Goal: Task Accomplishment & Management: Use online tool/utility

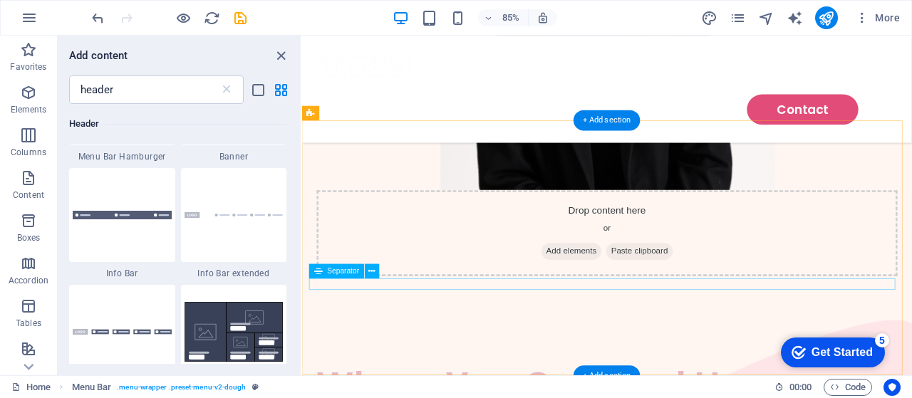
scroll to position [2426, 0]
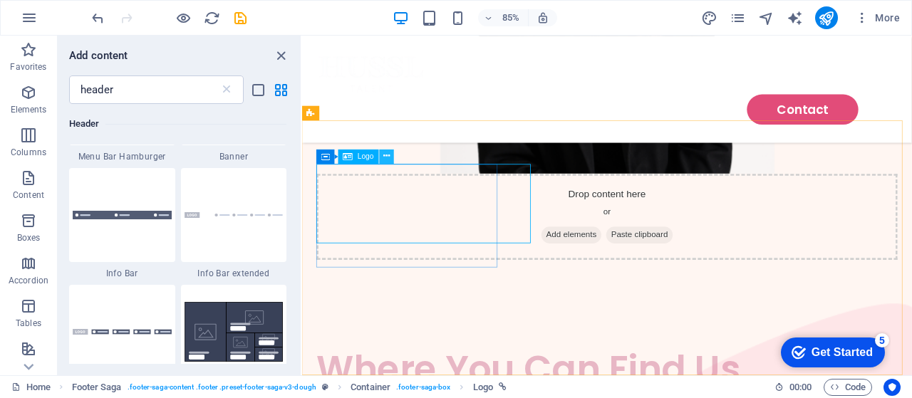
click at [389, 156] on icon at bounding box center [386, 156] width 6 height 13
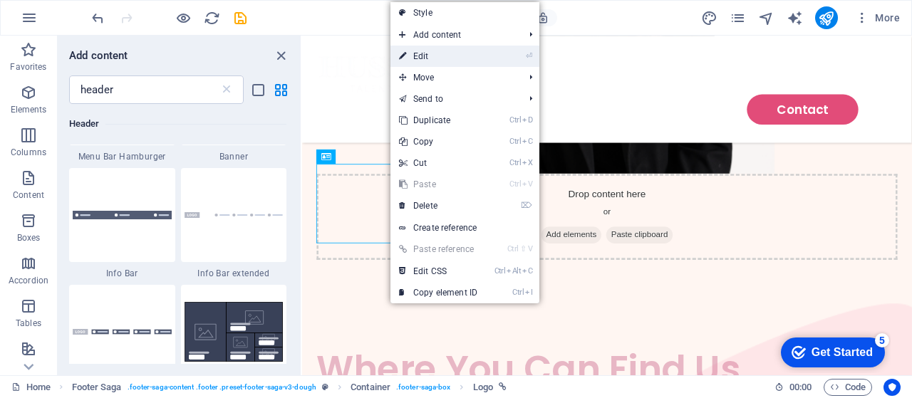
click at [463, 61] on link "⏎ Edit" at bounding box center [438, 56] width 95 height 21
select select "px"
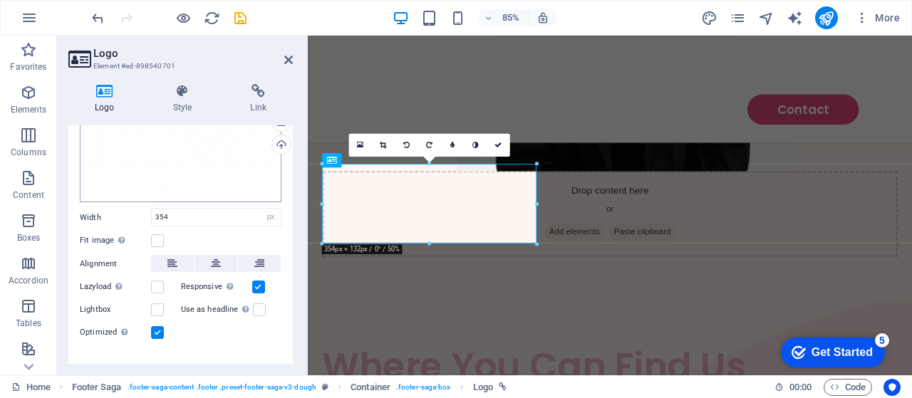
scroll to position [83, 0]
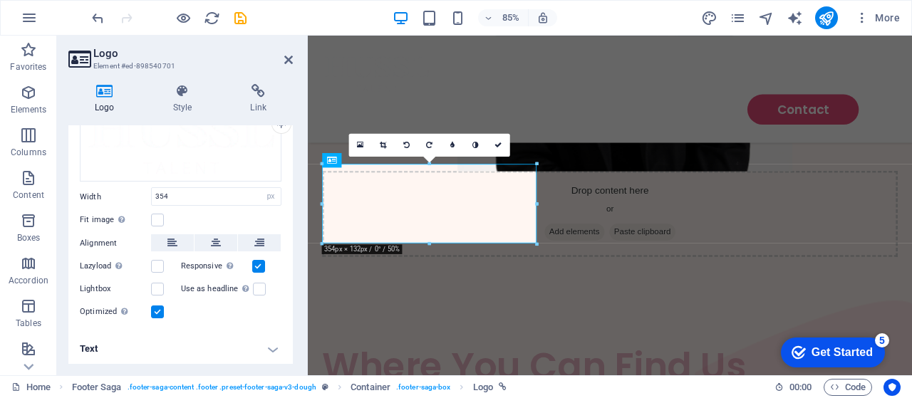
click at [227, 362] on h4 "Text" at bounding box center [180, 349] width 224 height 34
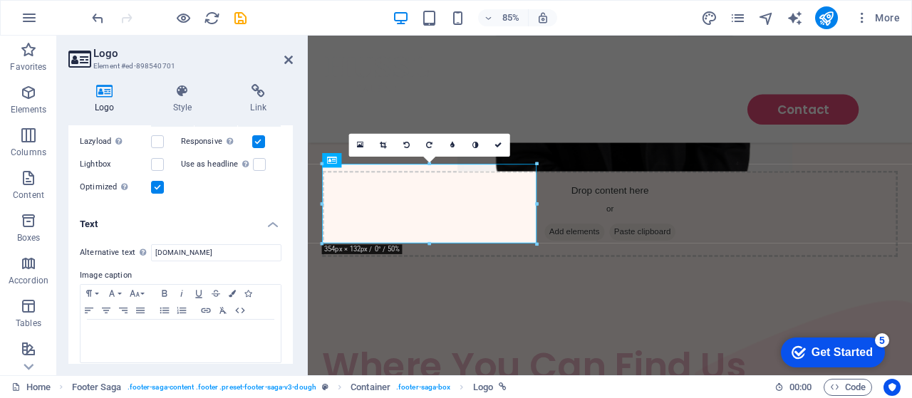
scroll to position [217, 0]
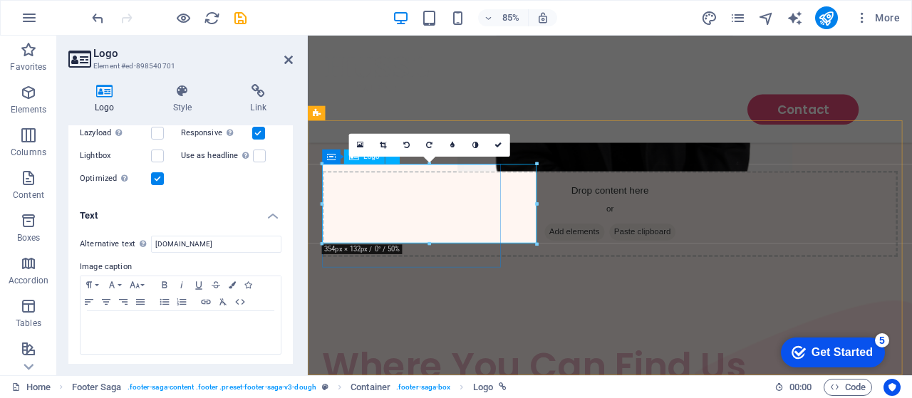
drag, startPoint x: 845, startPoint y: 280, endPoint x: 478, endPoint y: 224, distance: 371.2
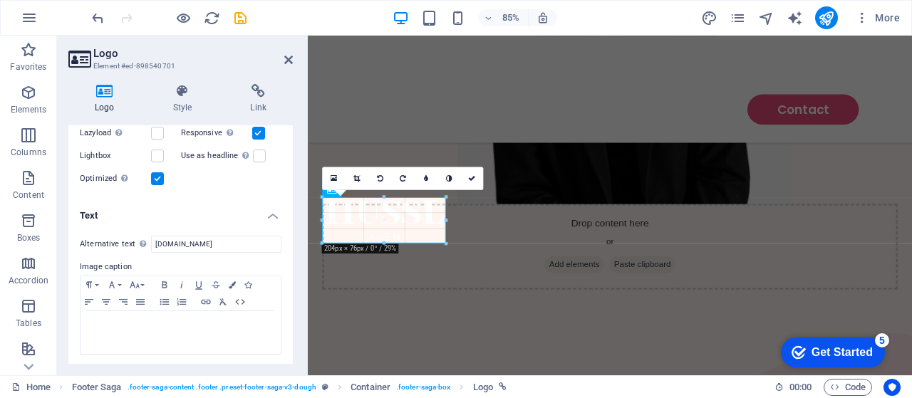
scroll to position [2471, 0]
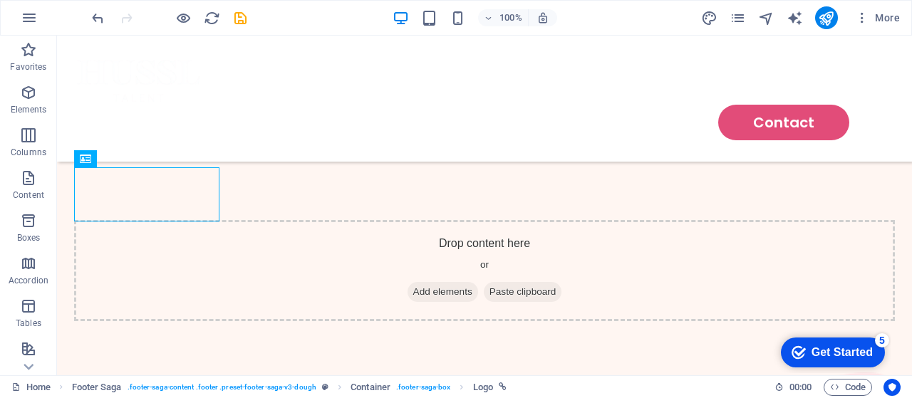
click at [279, 237] on div at bounding box center [203, 236] width 259 height 29
click at [235, 14] on icon "save" at bounding box center [240, 18] width 16 height 16
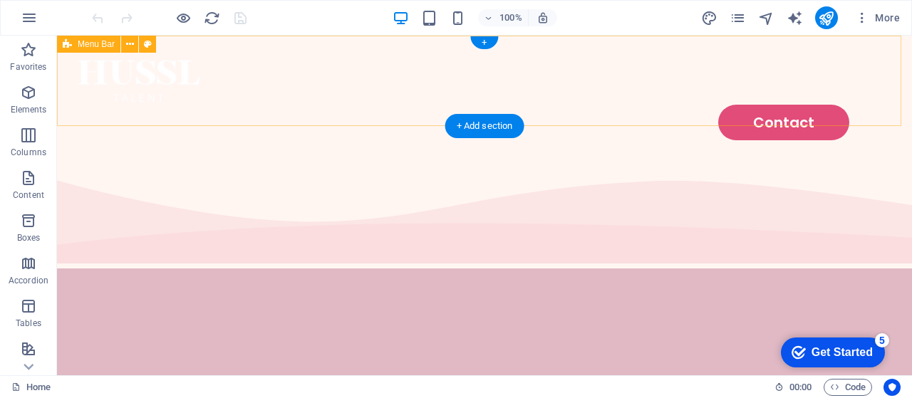
click at [388, 100] on div "Contact" at bounding box center [484, 99] width 855 height 126
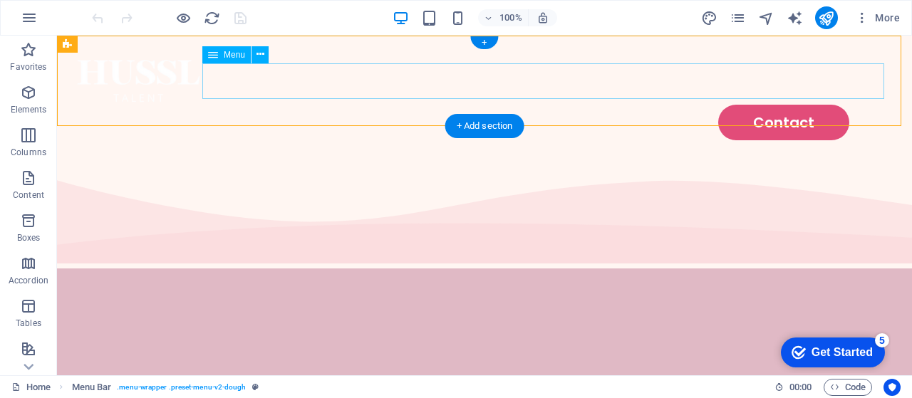
click at [338, 105] on nav "Contact" at bounding box center [484, 123] width 821 height 36
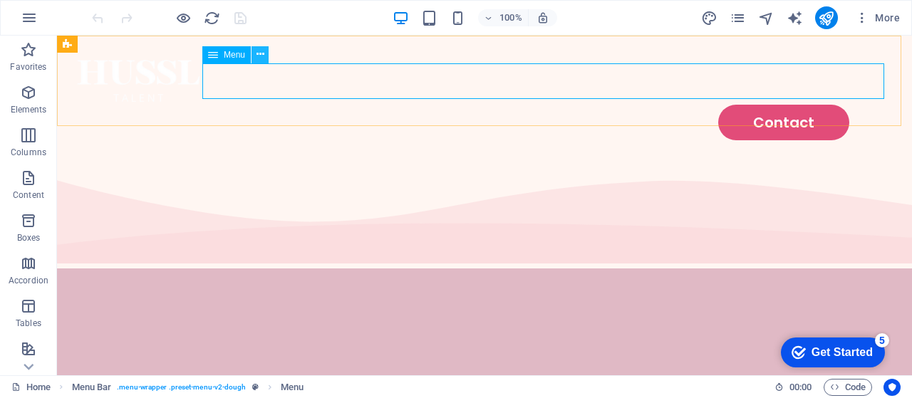
click at [260, 56] on icon at bounding box center [261, 54] width 8 height 15
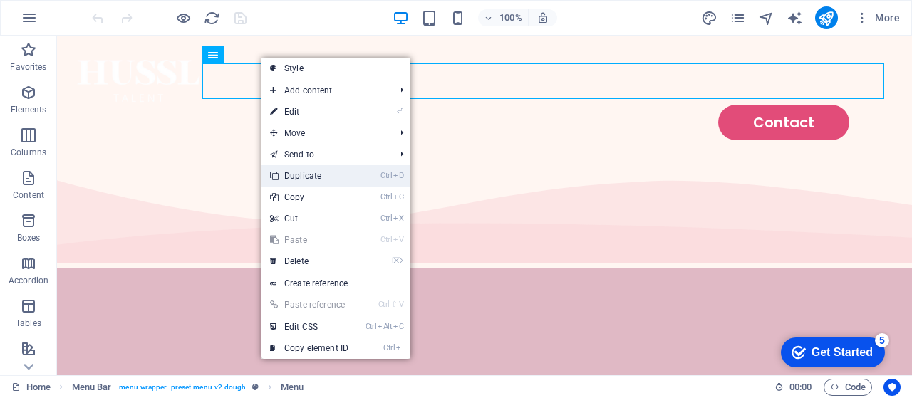
click at [336, 172] on link "Ctrl D Duplicate" at bounding box center [309, 175] width 95 height 21
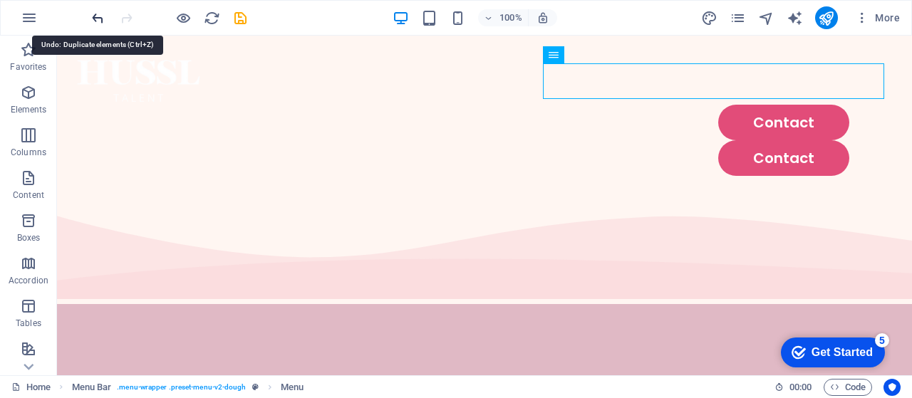
click at [97, 22] on icon "undo" at bounding box center [98, 18] width 16 height 16
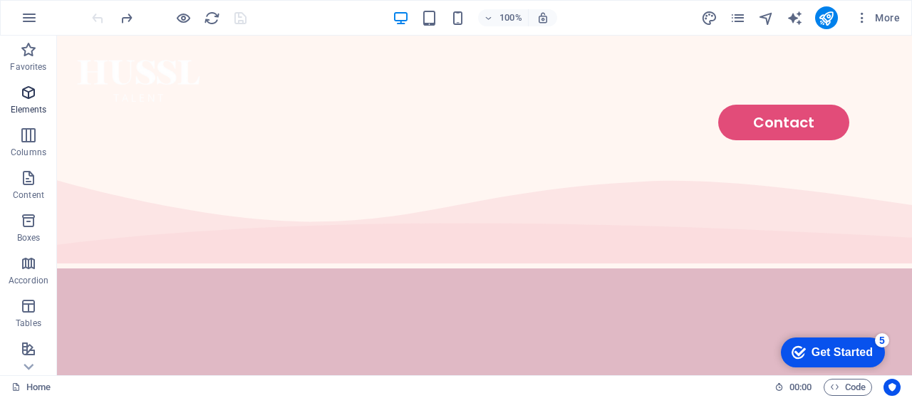
click at [27, 105] on p "Elements" at bounding box center [29, 109] width 36 height 11
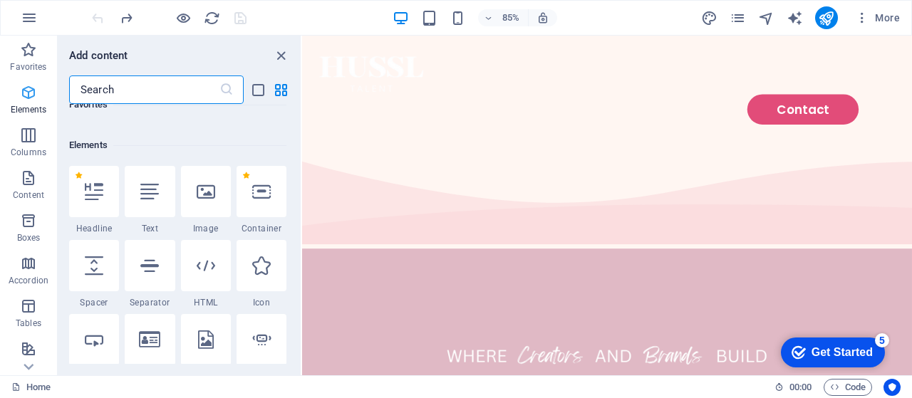
scroll to position [152, 0]
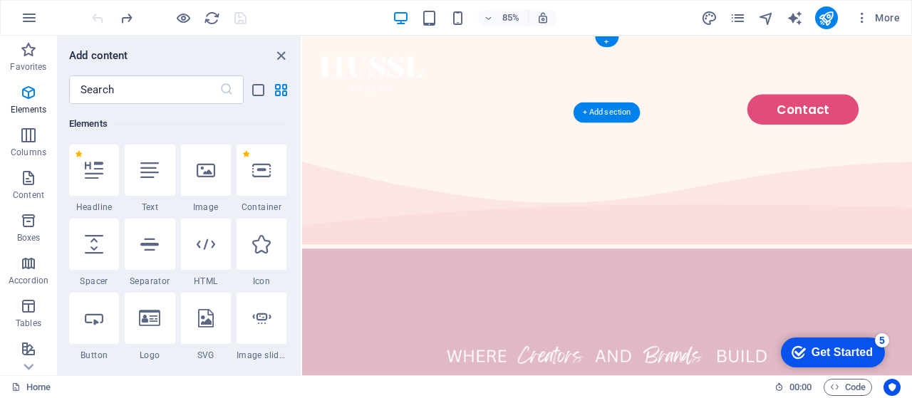
click at [626, 105] on nav "Contact" at bounding box center [660, 123] width 683 height 36
click at [805, 105] on nav "Contact" at bounding box center [660, 123] width 683 height 36
click at [280, 56] on icon "close panel" at bounding box center [281, 56] width 16 height 16
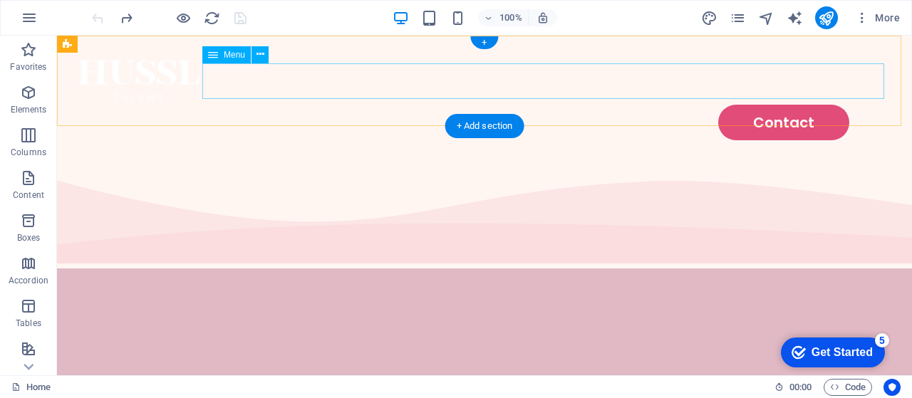
click at [597, 105] on nav "Contact" at bounding box center [484, 123] width 821 height 36
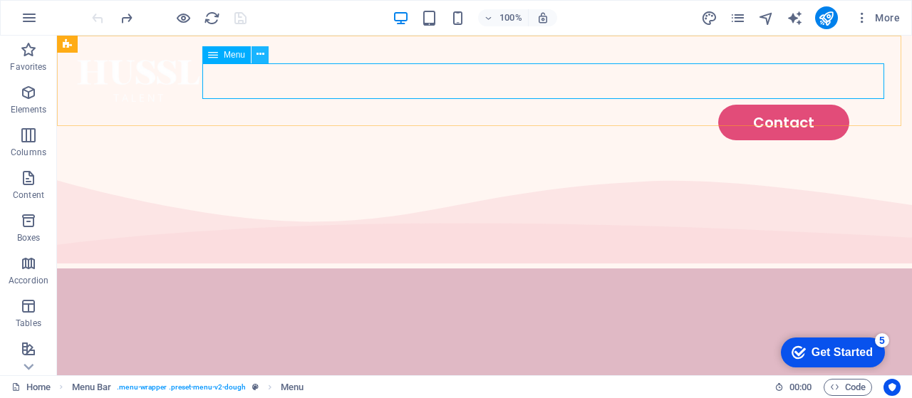
click at [261, 59] on icon at bounding box center [261, 54] width 8 height 15
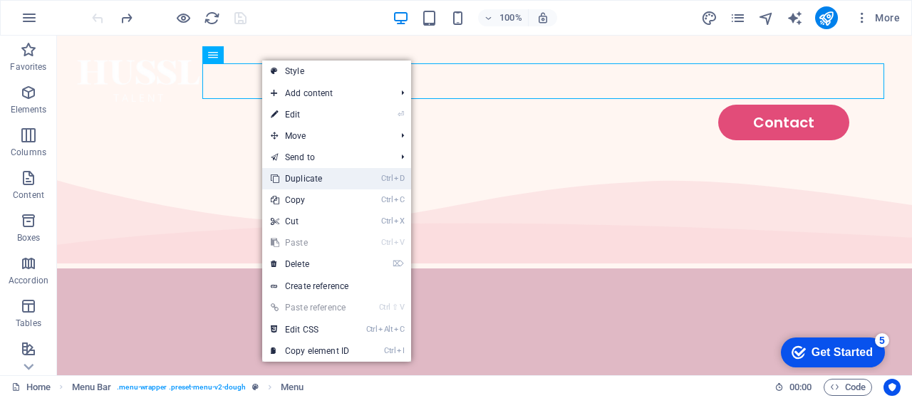
click at [318, 185] on link "Ctrl D Duplicate" at bounding box center [309, 178] width 95 height 21
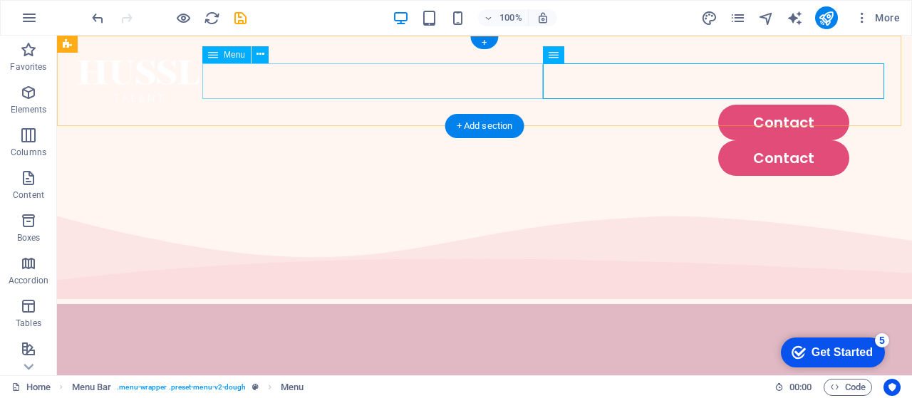
click at [337, 105] on nav "Contact" at bounding box center [484, 123] width 821 height 36
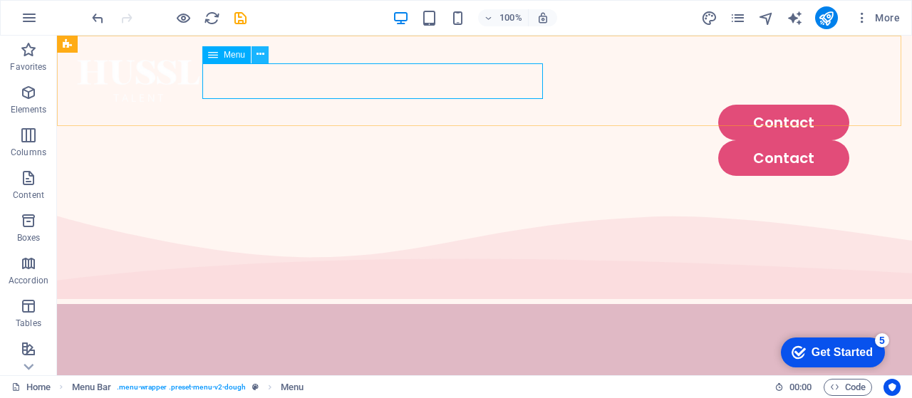
click at [261, 53] on icon at bounding box center [261, 54] width 8 height 15
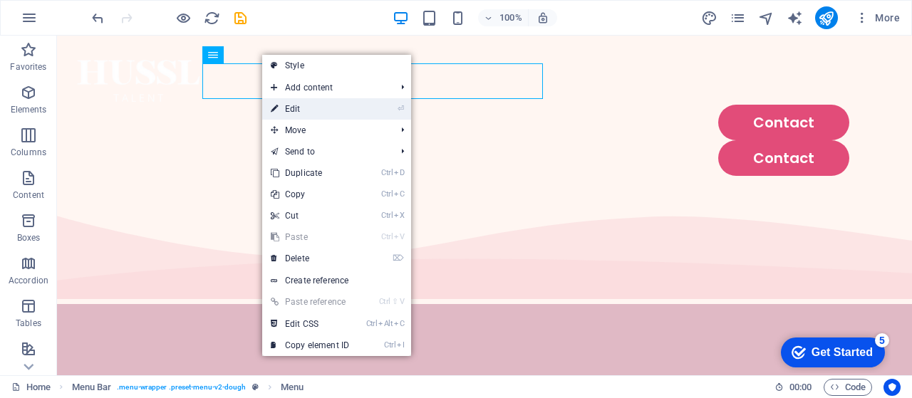
click at [311, 110] on link "⏎ Edit" at bounding box center [309, 108] width 95 height 21
select select "default"
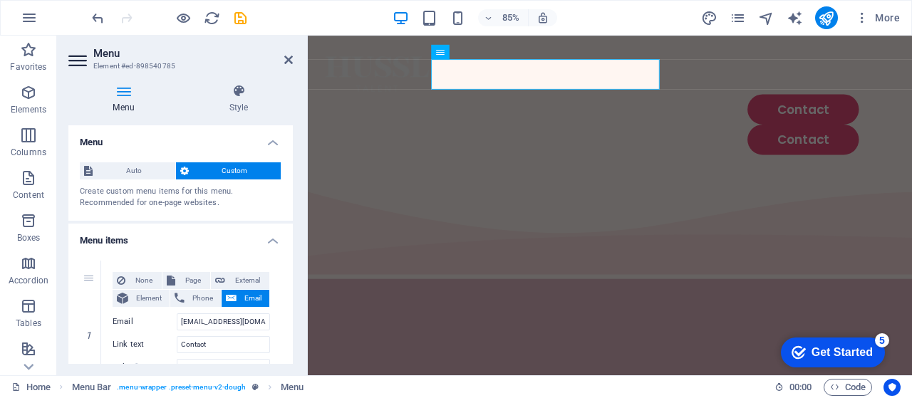
click at [133, 92] on icon at bounding box center [123, 91] width 110 height 14
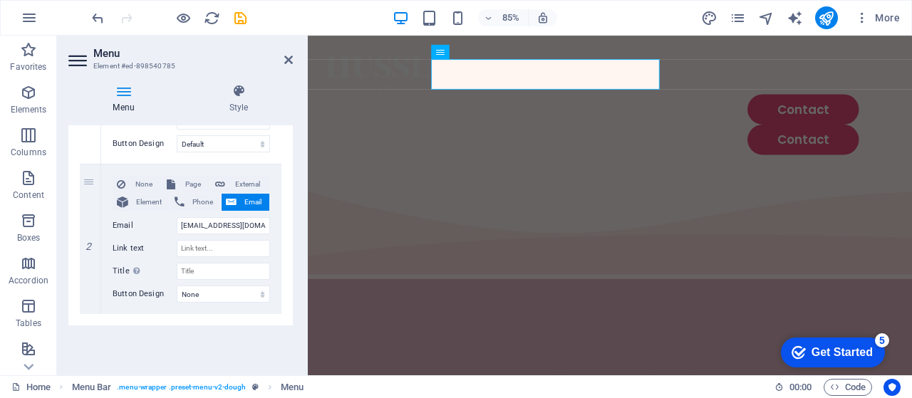
scroll to position [0, 0]
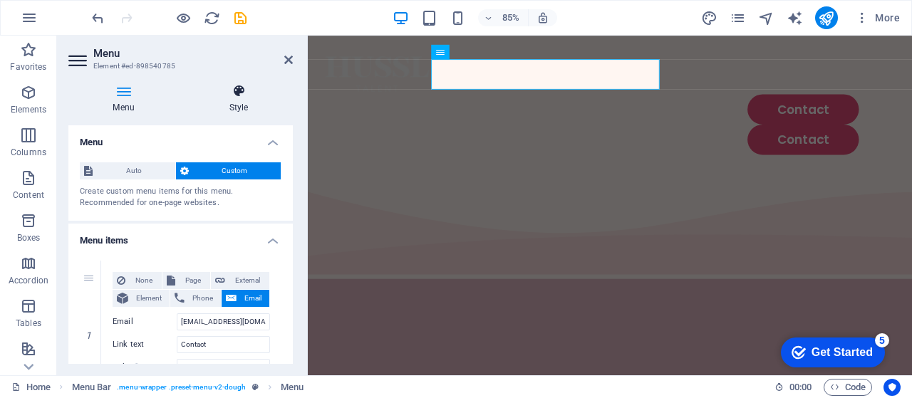
click at [249, 97] on icon at bounding box center [239, 91] width 108 height 14
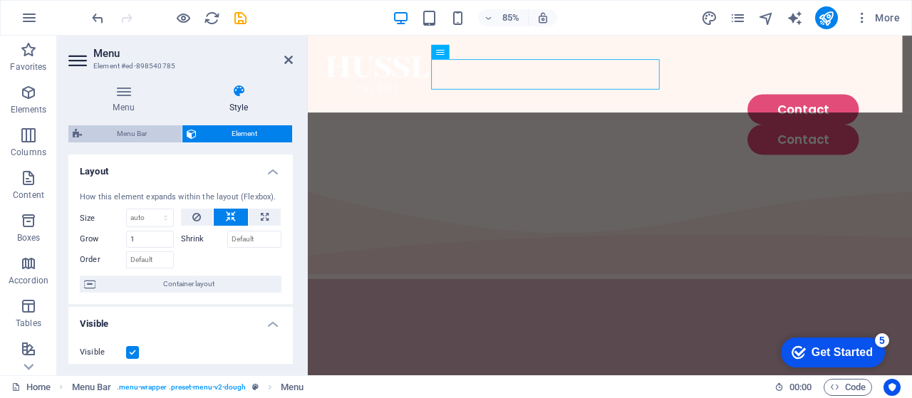
click at [142, 130] on span "Menu Bar" at bounding box center [131, 133] width 91 height 17
select select "rem"
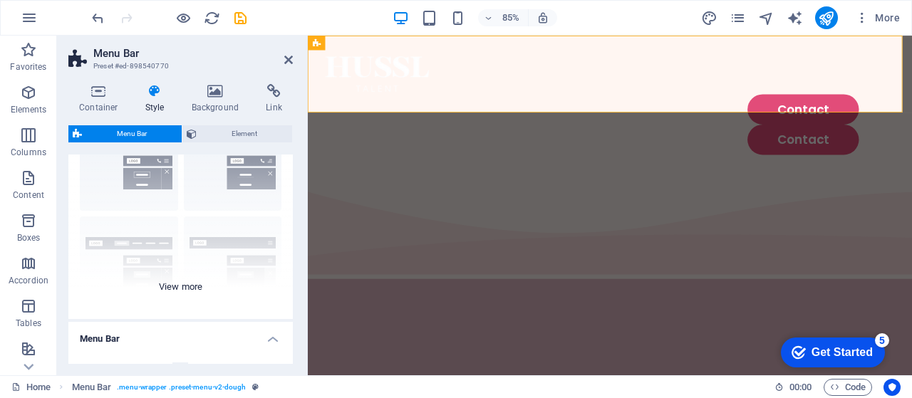
scroll to position [71, 0]
click at [197, 292] on div "Border Centered Default Fixed Loki Trigger Wide XXL" at bounding box center [180, 216] width 224 height 214
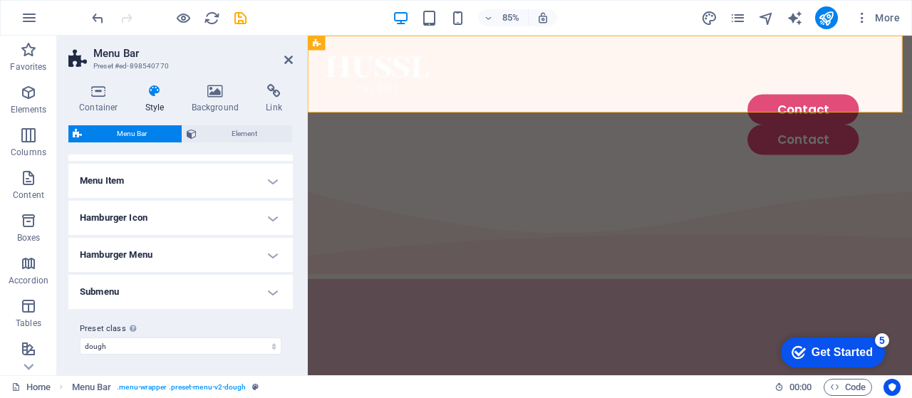
scroll to position [0, 0]
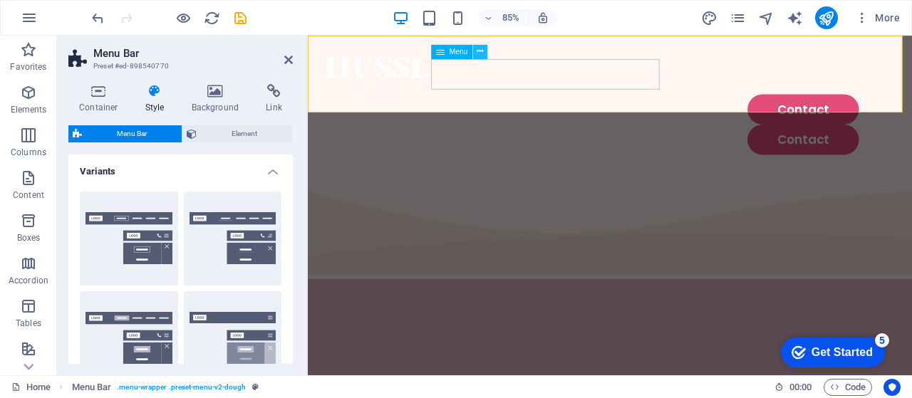
click at [478, 52] on icon at bounding box center [480, 52] width 6 height 13
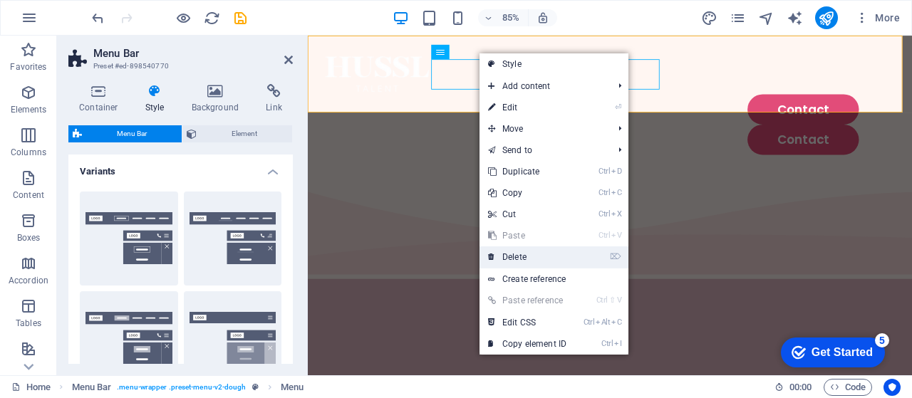
click at [516, 266] on link "⌦ Delete" at bounding box center [527, 257] width 95 height 21
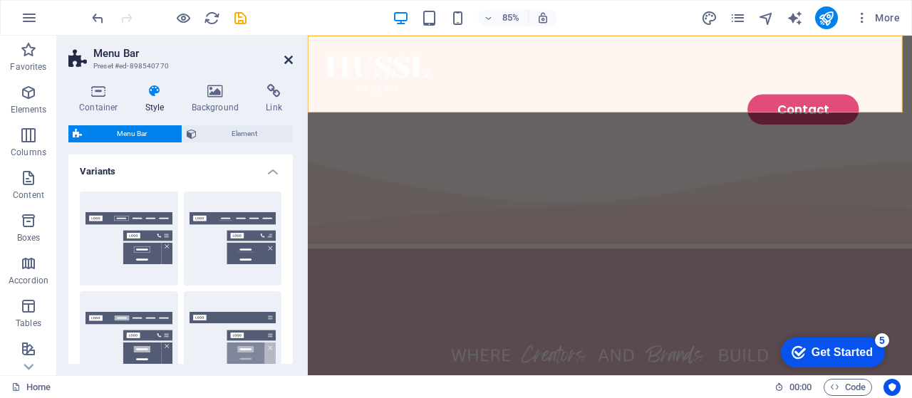
click at [292, 54] on icon at bounding box center [288, 59] width 9 height 11
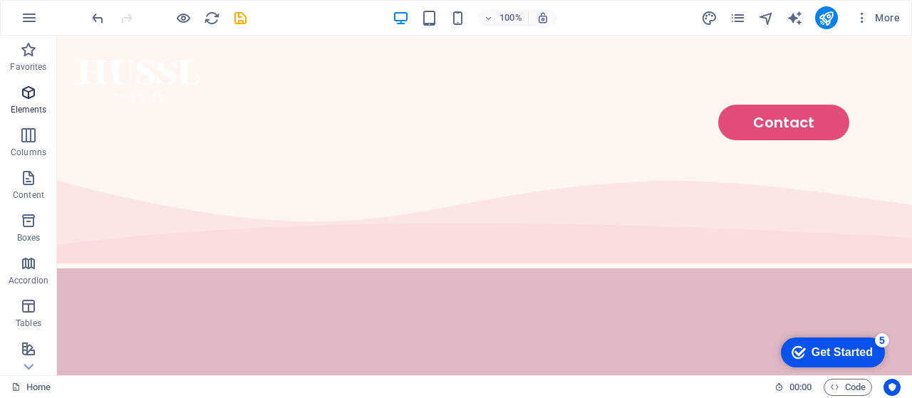
click at [28, 93] on icon "button" at bounding box center [28, 92] width 17 height 17
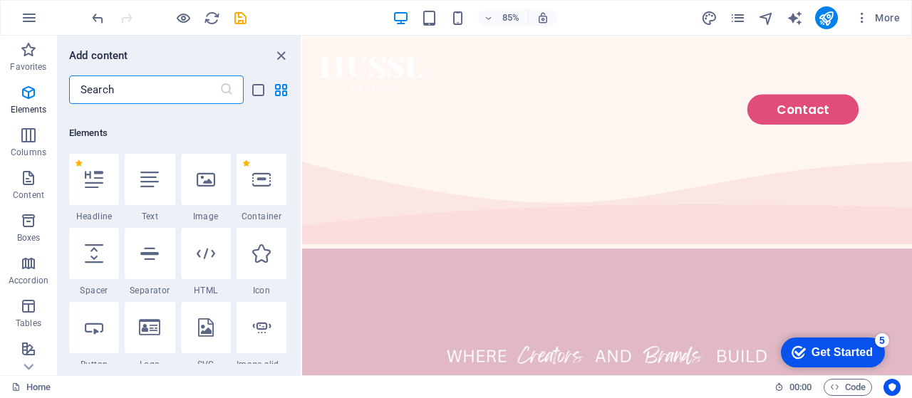
scroll to position [152, 0]
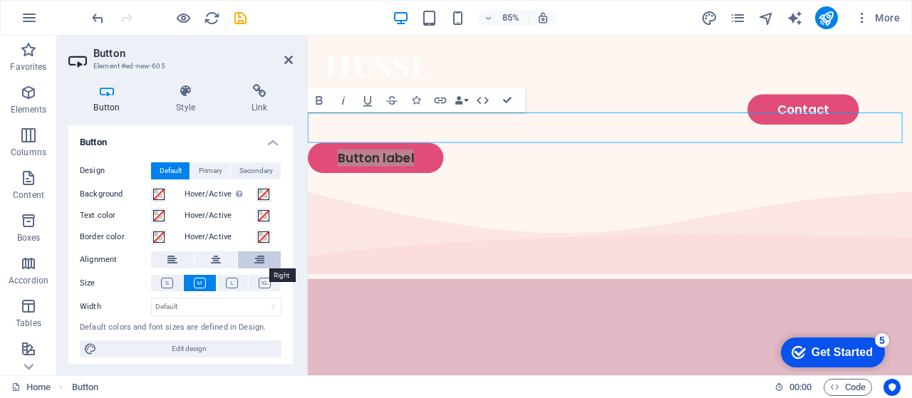
click at [254, 259] on icon at bounding box center [259, 260] width 10 height 17
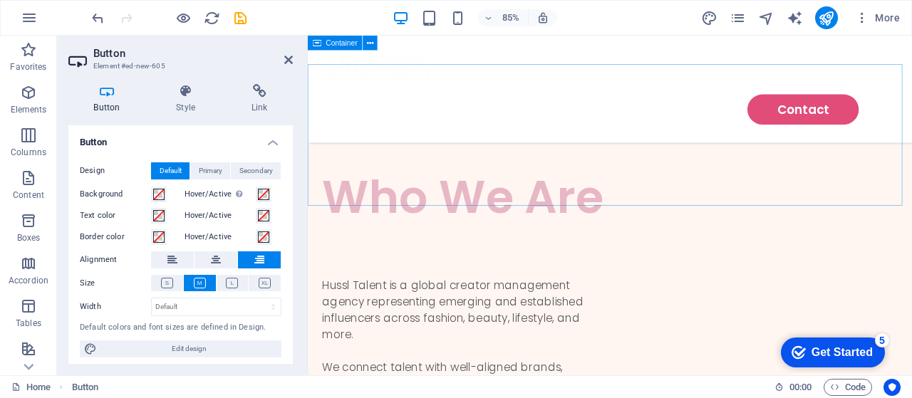
scroll to position [0, 0]
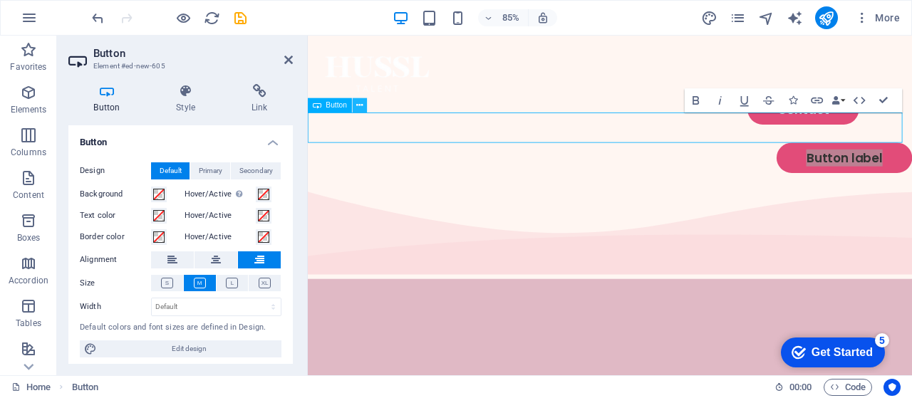
click at [360, 107] on icon at bounding box center [359, 105] width 6 height 13
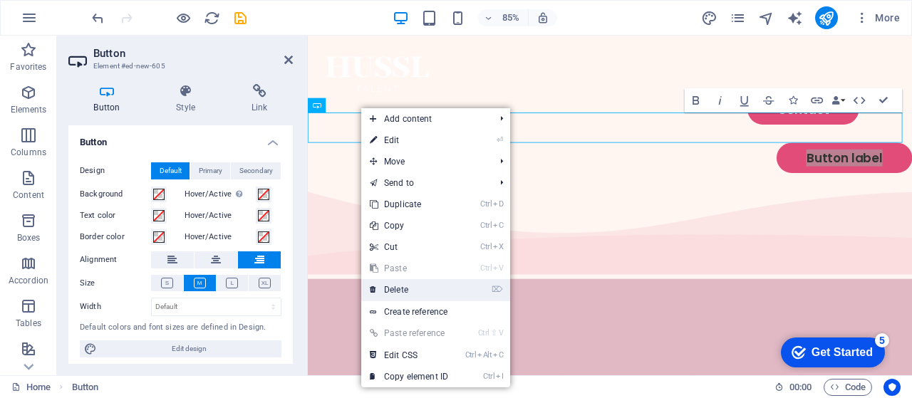
click at [420, 288] on link "⌦ Delete" at bounding box center [408, 289] width 95 height 21
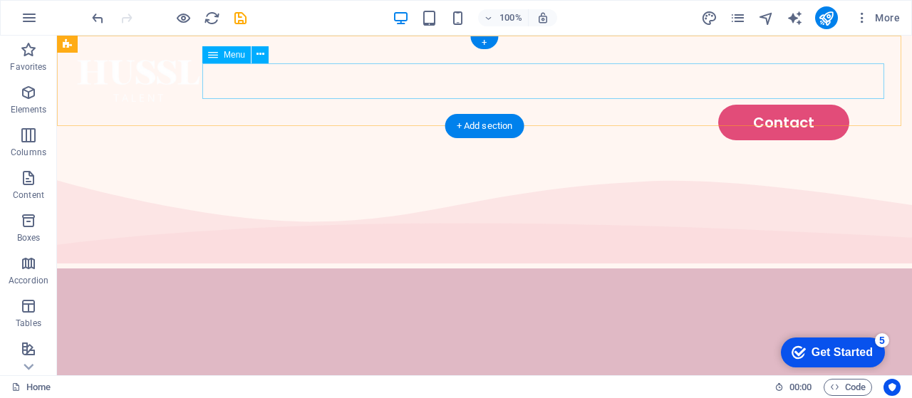
click at [487, 105] on nav "Contact" at bounding box center [484, 123] width 821 height 36
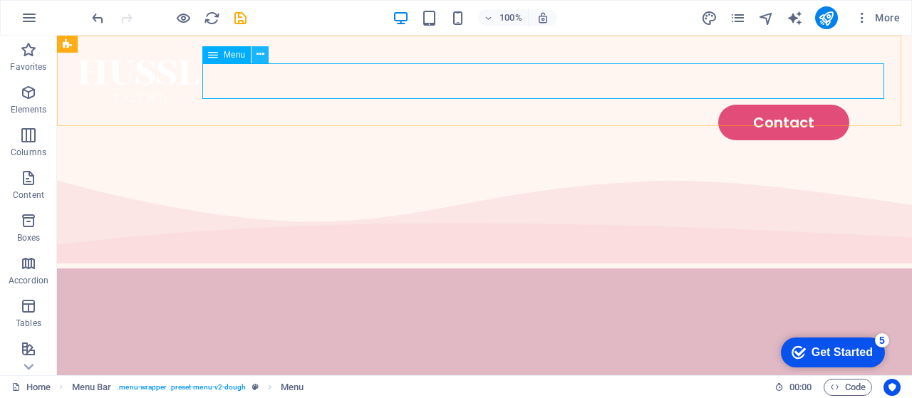
click at [259, 57] on icon at bounding box center [261, 54] width 8 height 15
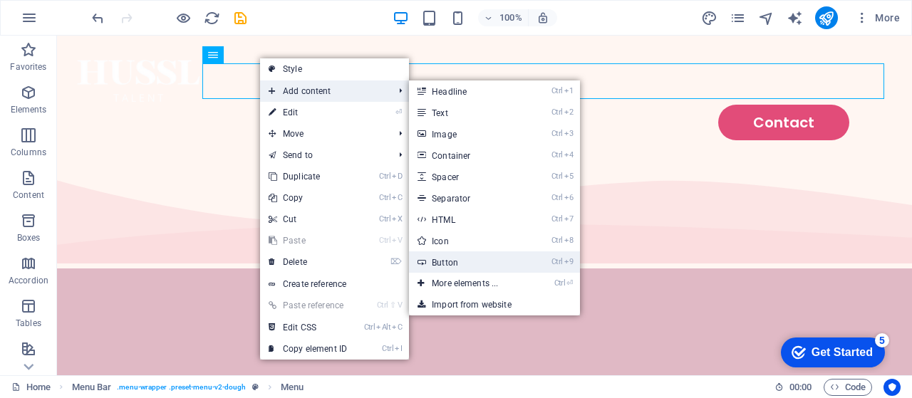
click at [468, 259] on link "Ctrl 9 Button" at bounding box center [468, 262] width 118 height 21
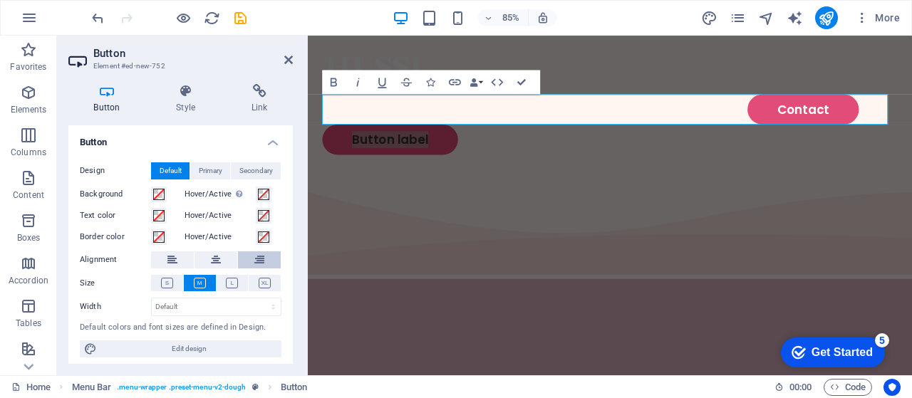
click at [261, 262] on icon at bounding box center [259, 260] width 10 height 17
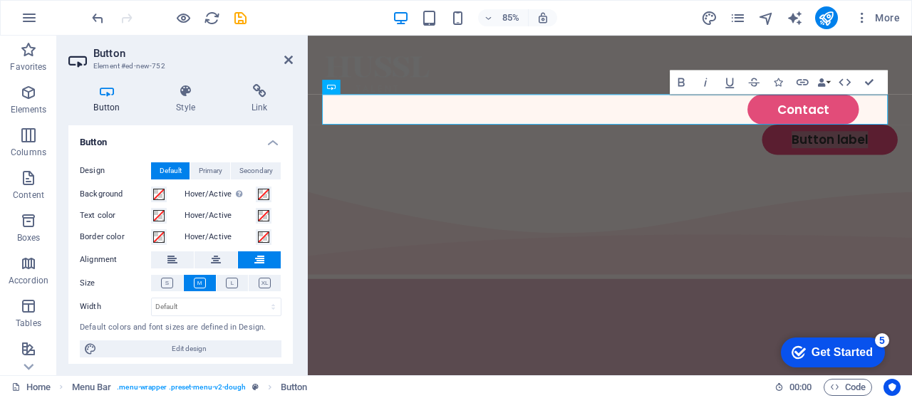
scroll to position [4, 0]
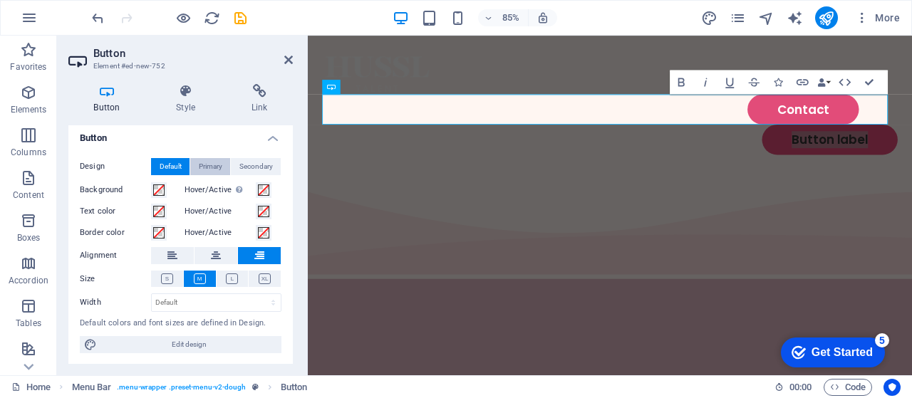
click at [208, 163] on span "Primary" at bounding box center [211, 166] width 24 height 17
click at [265, 164] on span "Secondary" at bounding box center [255, 166] width 33 height 17
click at [172, 169] on span "Default" at bounding box center [171, 166] width 22 height 17
click at [184, 95] on icon at bounding box center [186, 91] width 70 height 14
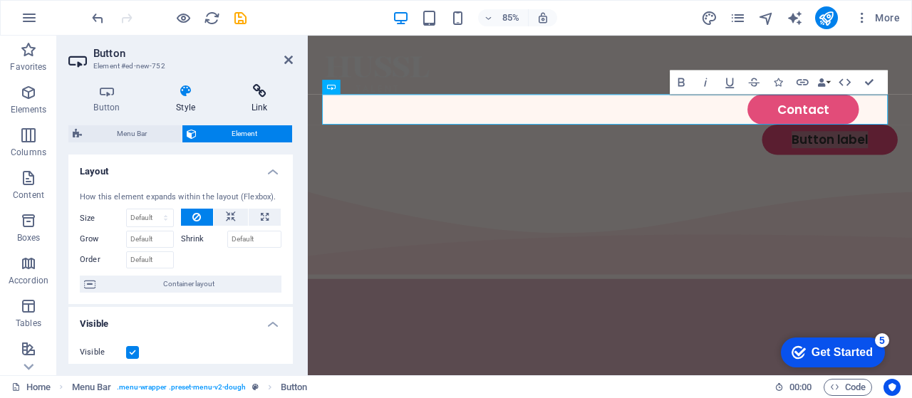
click at [231, 89] on icon at bounding box center [259, 91] width 67 height 14
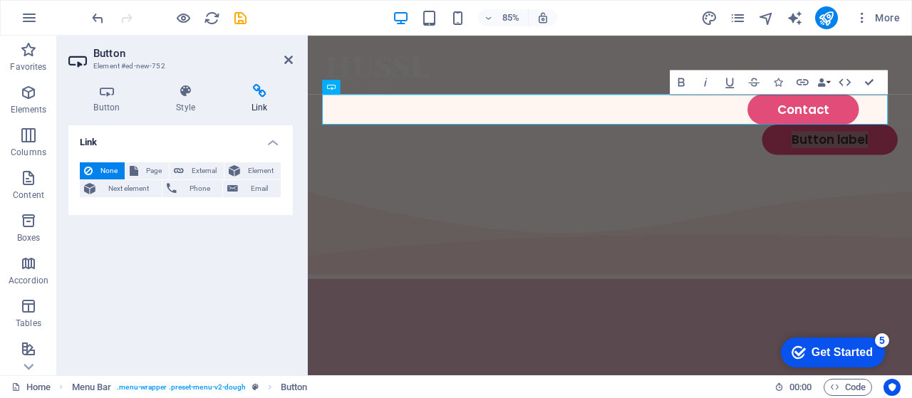
click at [251, 94] on icon at bounding box center [259, 91] width 67 height 14
click at [239, 180] on button "Email" at bounding box center [252, 188] width 58 height 17
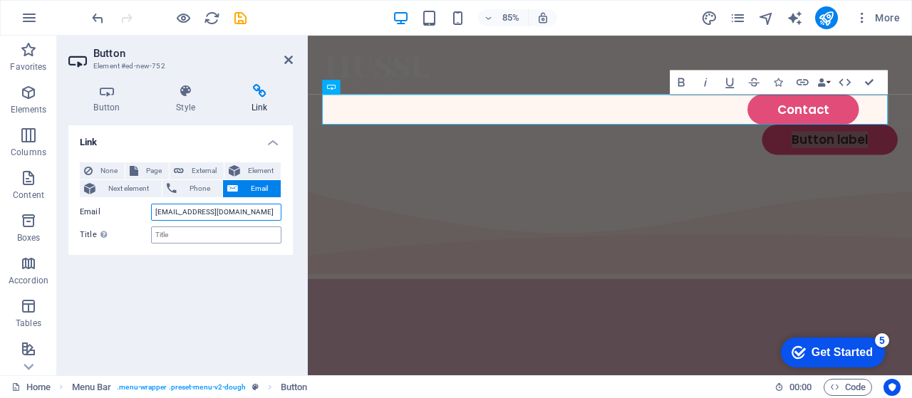
type input "grace@hussl-talent.com"
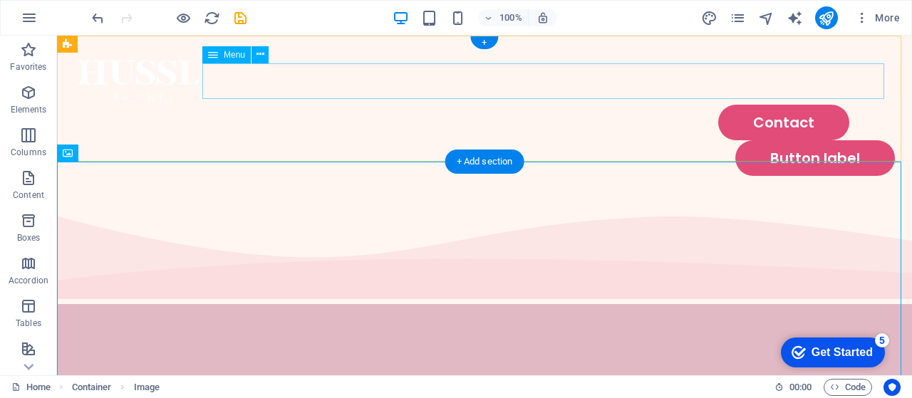
click at [583, 105] on nav "Contact" at bounding box center [484, 123] width 821 height 36
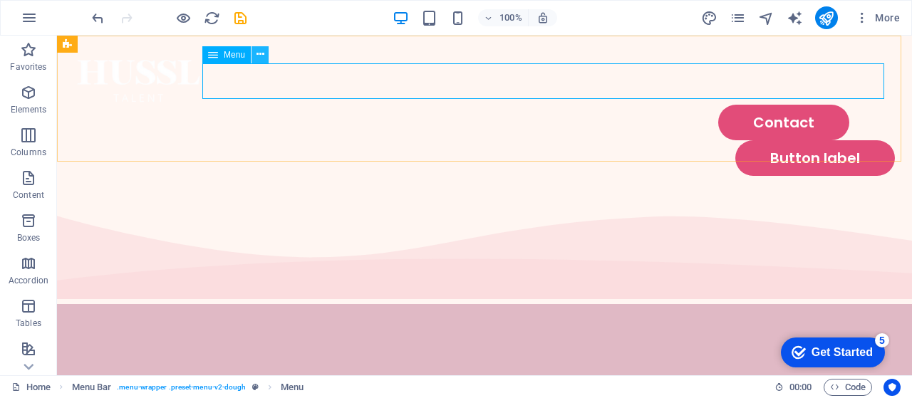
click at [258, 58] on icon at bounding box center [261, 54] width 8 height 15
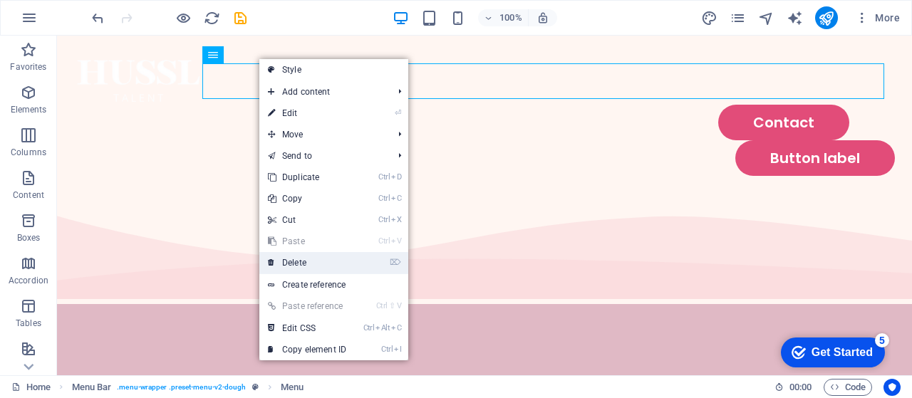
click at [326, 257] on link "⌦ Delete" at bounding box center [306, 262] width 95 height 21
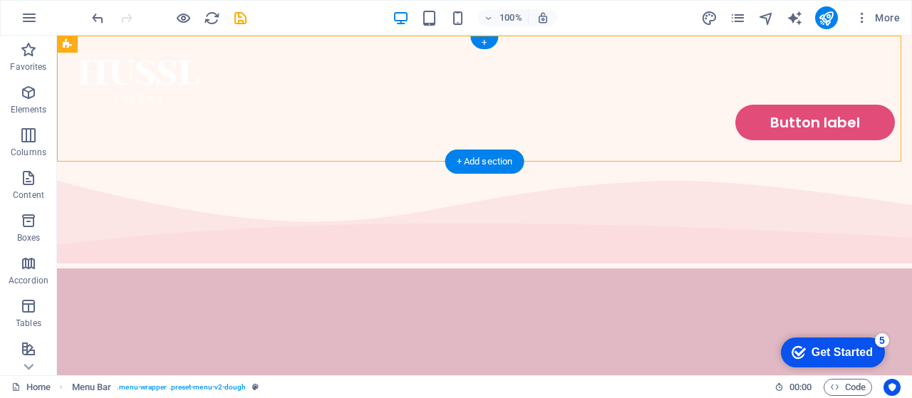
drag, startPoint x: 448, startPoint y: 128, endPoint x: 456, endPoint y: 95, distance: 33.7
click at [460, 86] on div "Button label" at bounding box center [484, 99] width 855 height 126
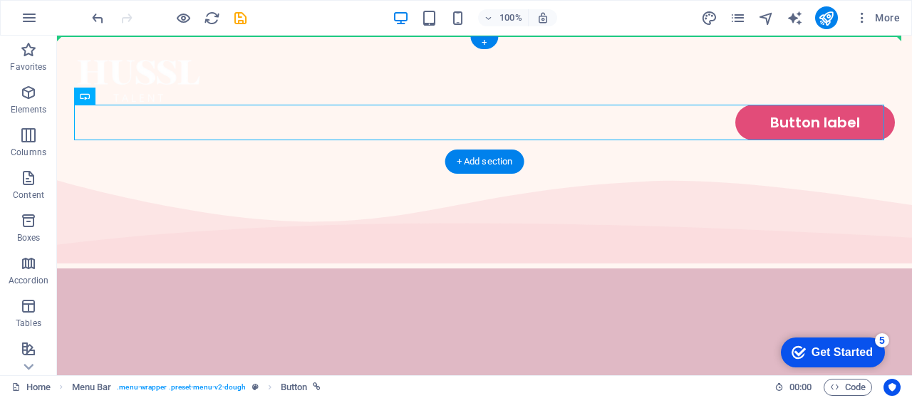
drag, startPoint x: 421, startPoint y: 119, endPoint x: 436, endPoint y: 98, distance: 26.1
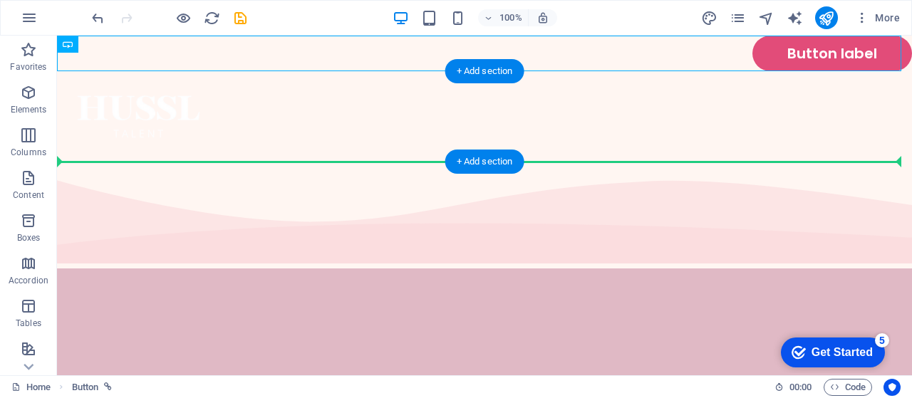
drag, startPoint x: 423, startPoint y: 51, endPoint x: 425, endPoint y: 126, distance: 75.6
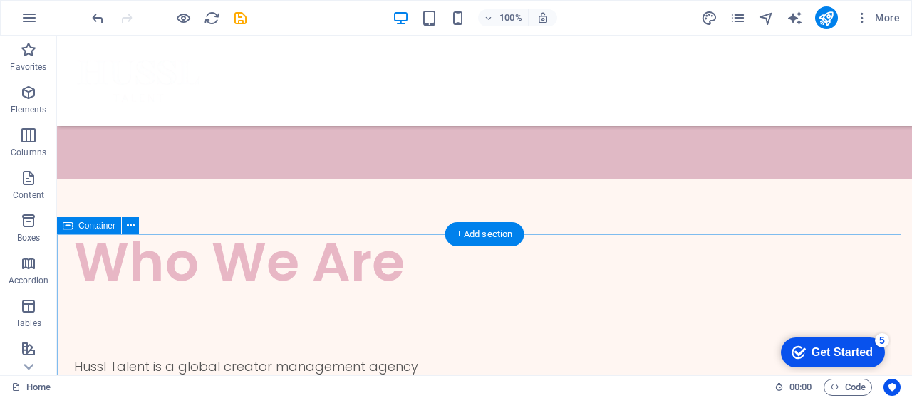
scroll to position [0, 0]
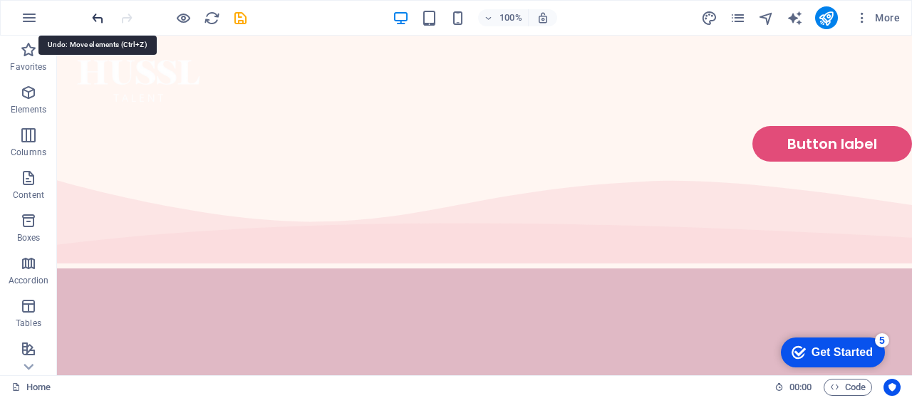
click at [100, 21] on icon "undo" at bounding box center [98, 18] width 16 height 16
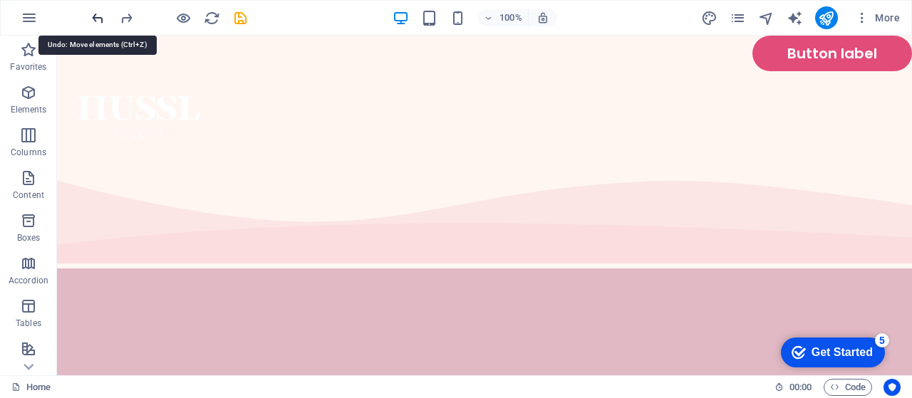
click at [100, 21] on icon "undo" at bounding box center [98, 18] width 16 height 16
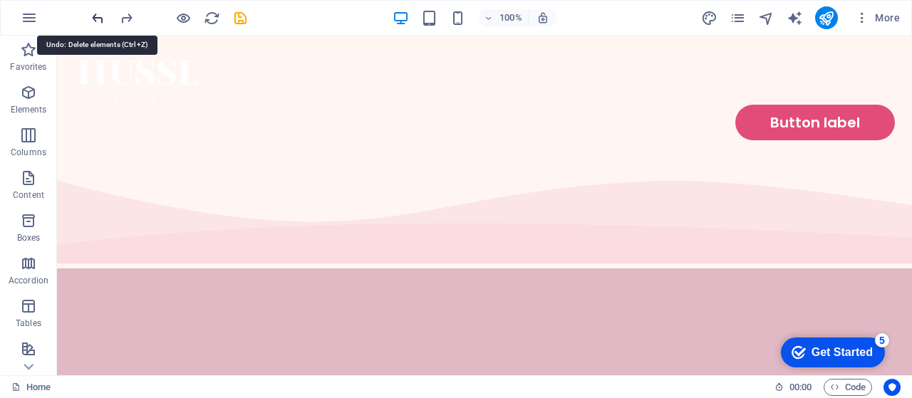
click at [100, 21] on icon "undo" at bounding box center [98, 18] width 16 height 16
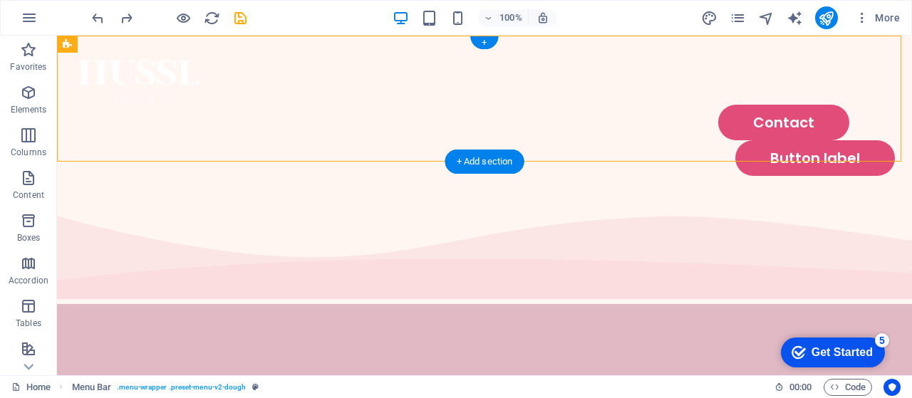
drag, startPoint x: 412, startPoint y: 118, endPoint x: 455, endPoint y: 79, distance: 57.5
click at [455, 79] on div "Contact Button label" at bounding box center [484, 117] width 855 height 162
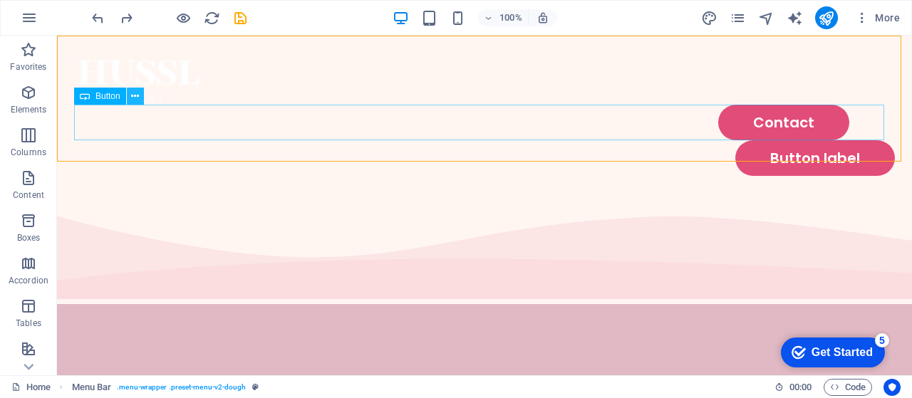
click at [135, 99] on icon at bounding box center [135, 96] width 8 height 15
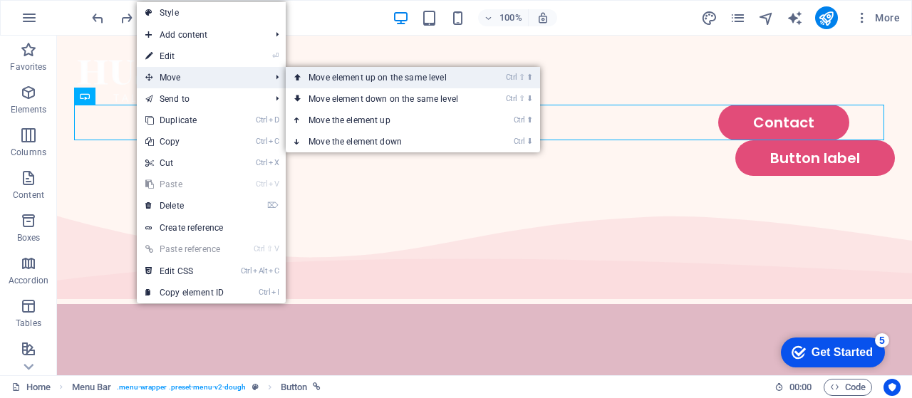
click at [324, 79] on link "Ctrl ⇧ ⬆ Move element up on the same level" at bounding box center [386, 77] width 201 height 21
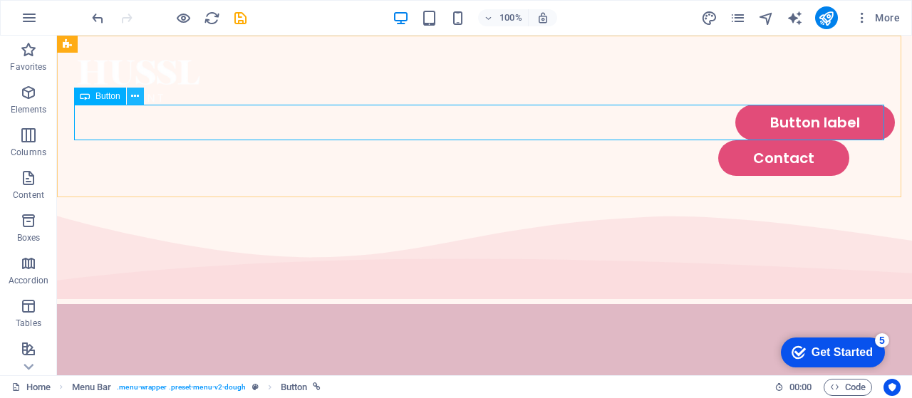
click at [138, 98] on icon at bounding box center [135, 96] width 8 height 15
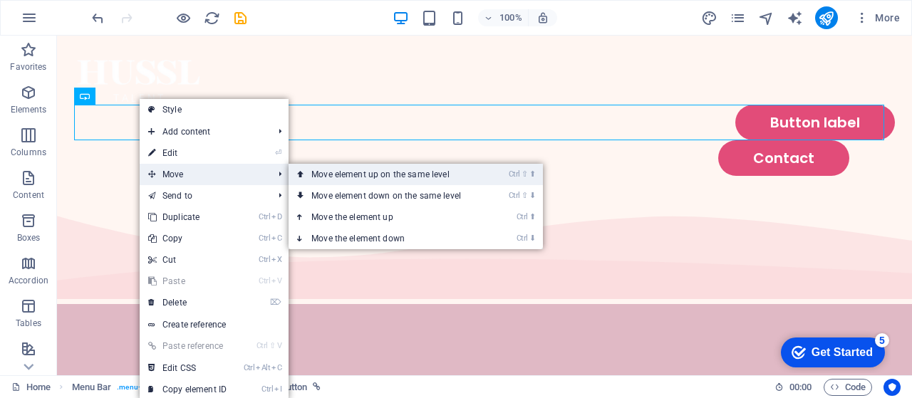
click at [351, 180] on link "Ctrl ⇧ ⬆ Move element up on the same level" at bounding box center [389, 174] width 201 height 21
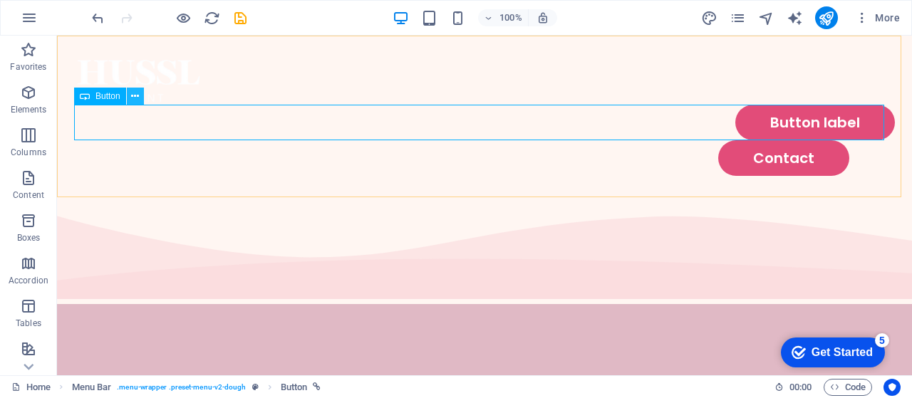
click at [134, 96] on icon at bounding box center [135, 96] width 8 height 15
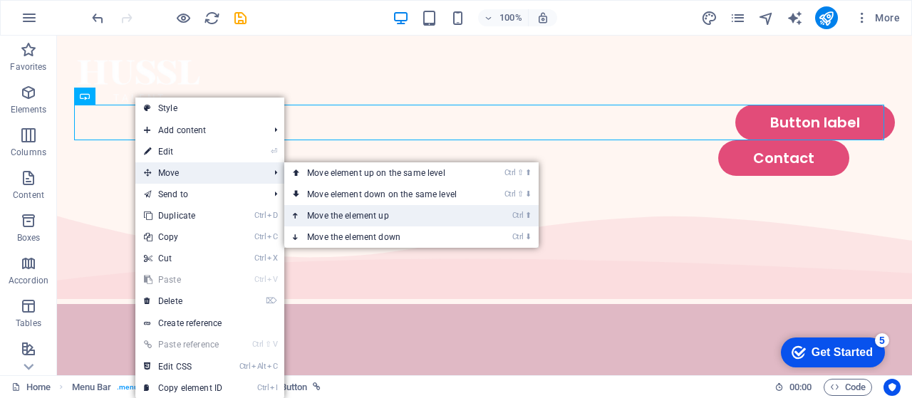
click at [404, 210] on link "Ctrl ⬆ Move the element up" at bounding box center [384, 215] width 201 height 21
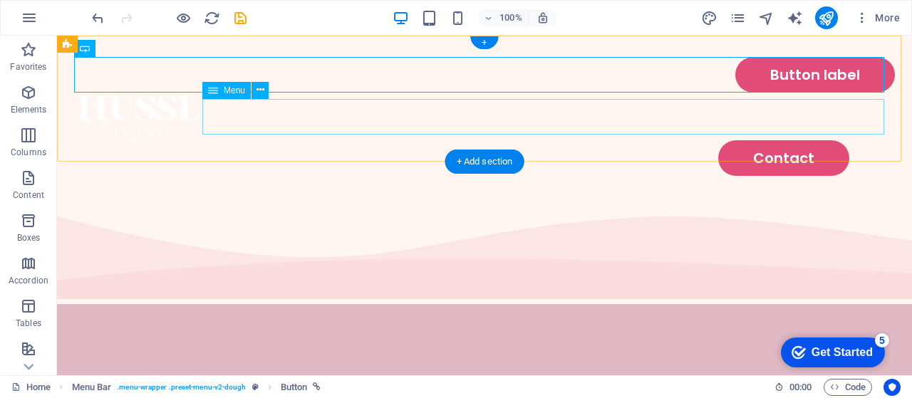
click at [276, 140] on nav "Contact" at bounding box center [484, 158] width 821 height 36
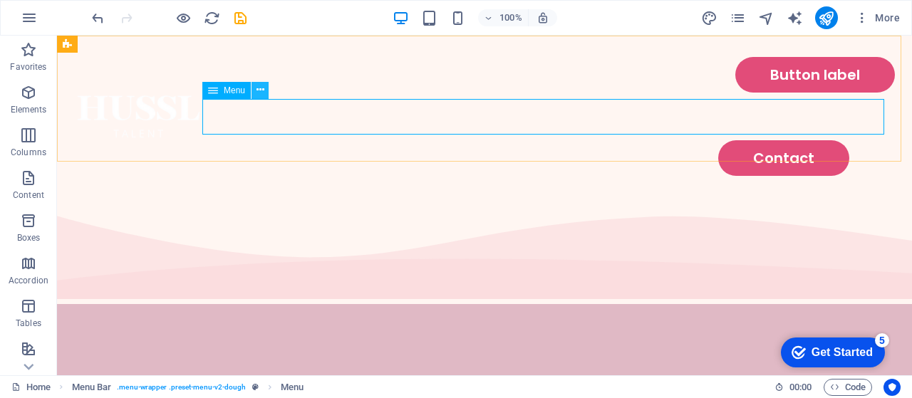
click at [262, 90] on icon at bounding box center [261, 90] width 8 height 15
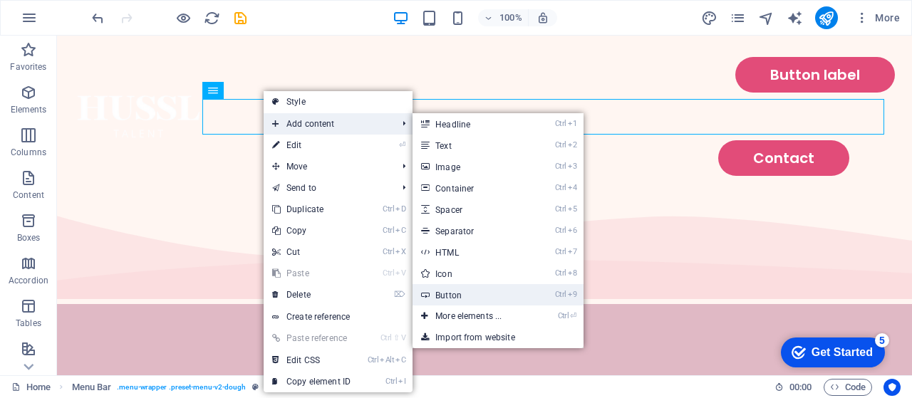
click at [468, 297] on link "Ctrl 9 Button" at bounding box center [472, 294] width 118 height 21
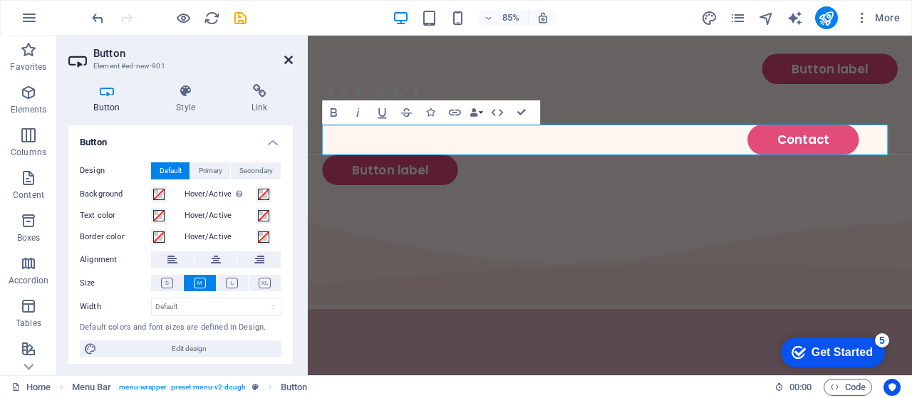
click at [291, 58] on icon at bounding box center [288, 59] width 9 height 11
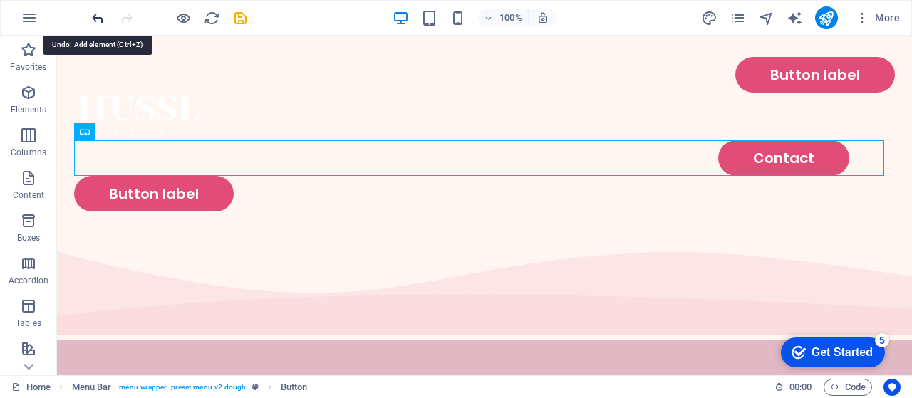
click at [99, 18] on icon "undo" at bounding box center [98, 18] width 16 height 16
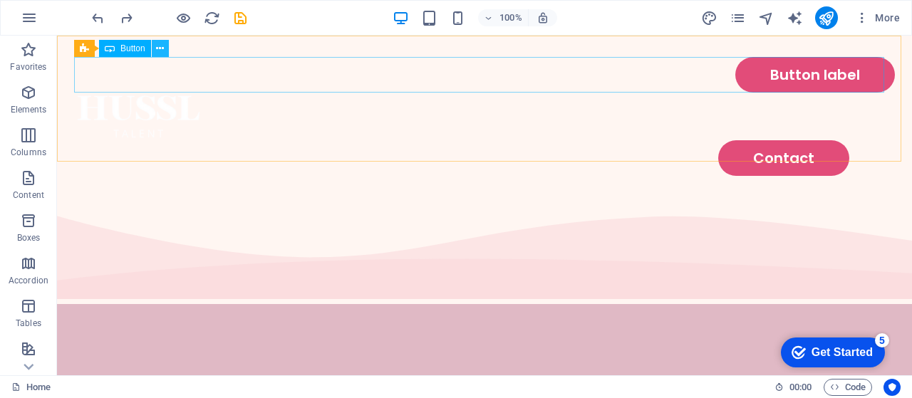
click at [163, 47] on icon at bounding box center [160, 48] width 8 height 15
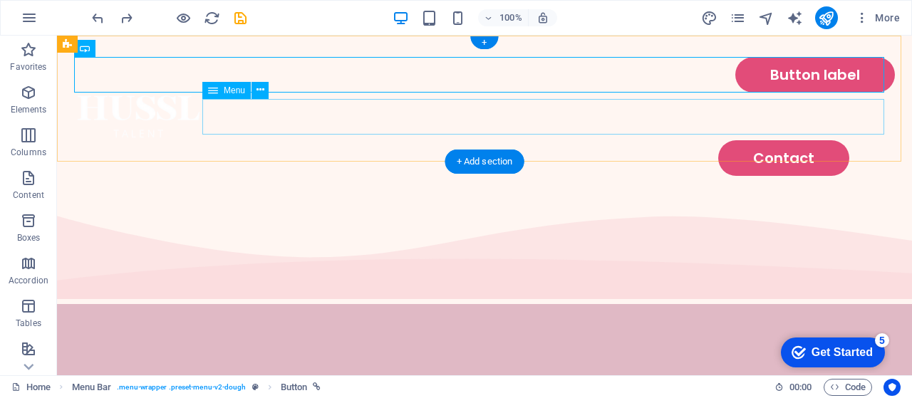
click at [566, 140] on nav "Contact" at bounding box center [484, 158] width 821 height 36
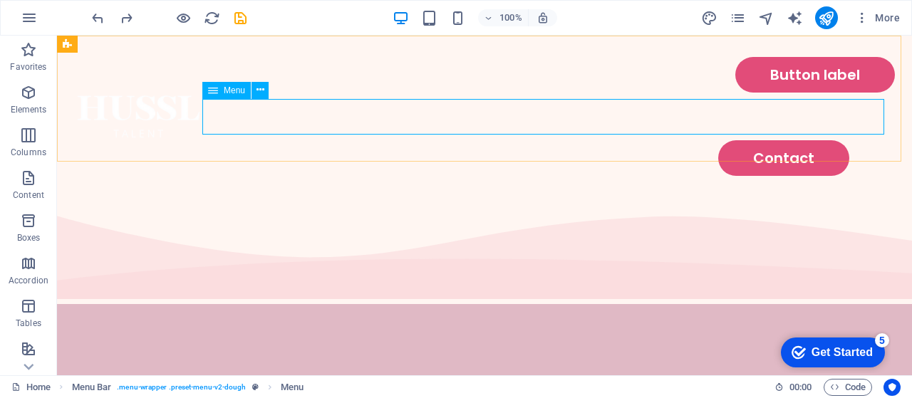
click at [224, 91] on span "Menu" at bounding box center [234, 90] width 21 height 9
click at [262, 91] on icon at bounding box center [261, 90] width 8 height 15
click at [261, 91] on icon at bounding box center [261, 90] width 8 height 15
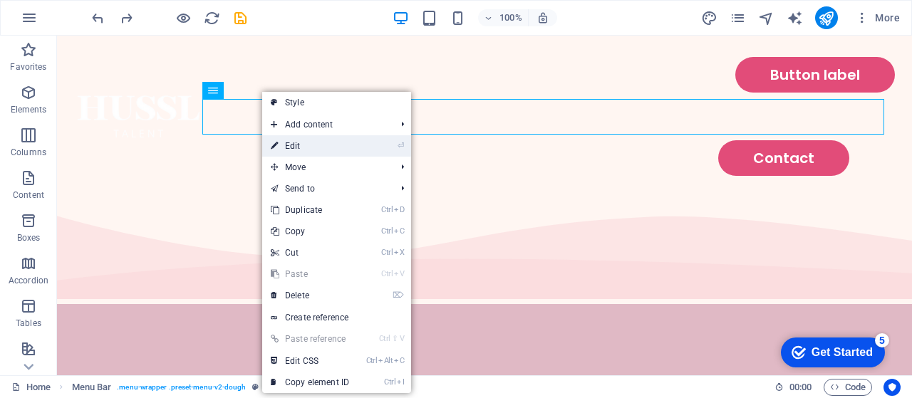
click at [335, 149] on link "⏎ Edit" at bounding box center [309, 145] width 95 height 21
select select "default"
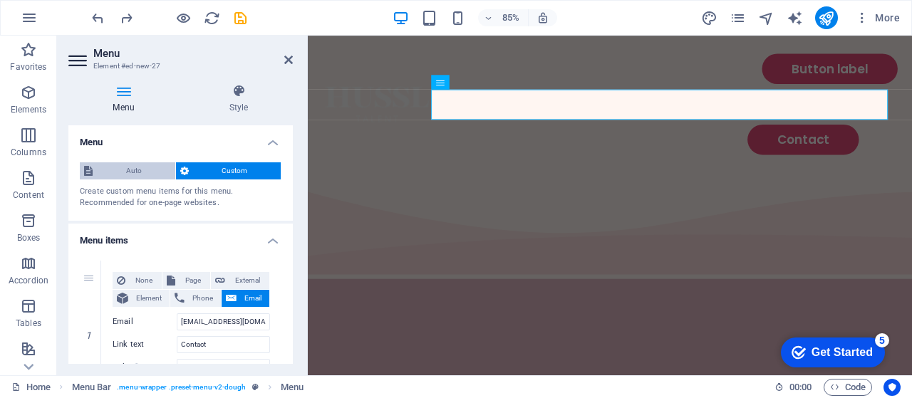
click at [143, 166] on span "Auto" at bounding box center [134, 170] width 74 height 17
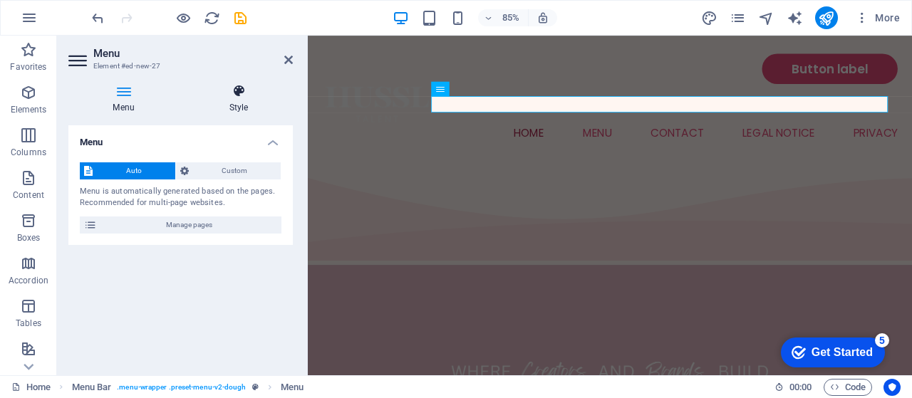
click at [238, 103] on h4 "Style" at bounding box center [239, 99] width 108 height 30
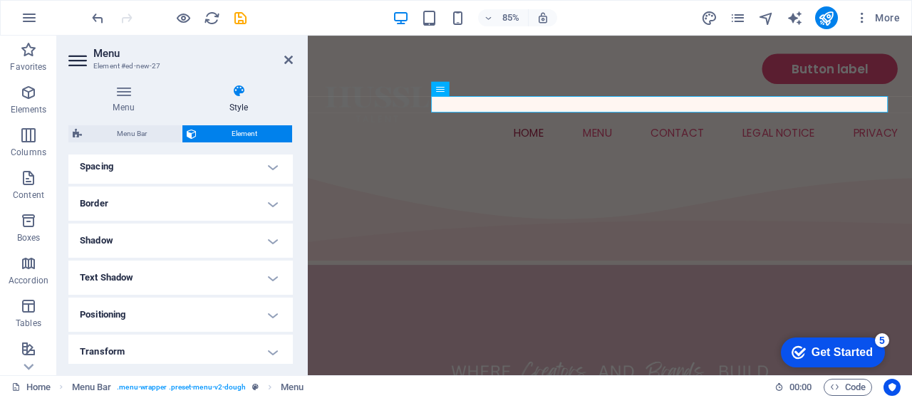
scroll to position [178, 0]
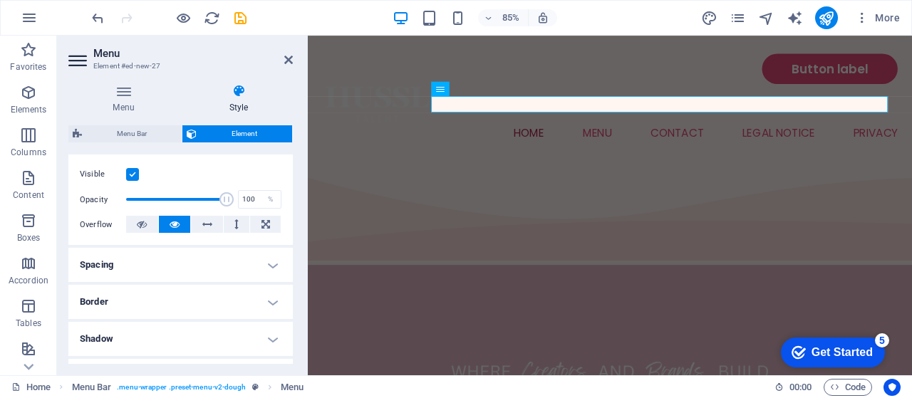
click at [229, 259] on h4 "Spacing" at bounding box center [180, 265] width 224 height 34
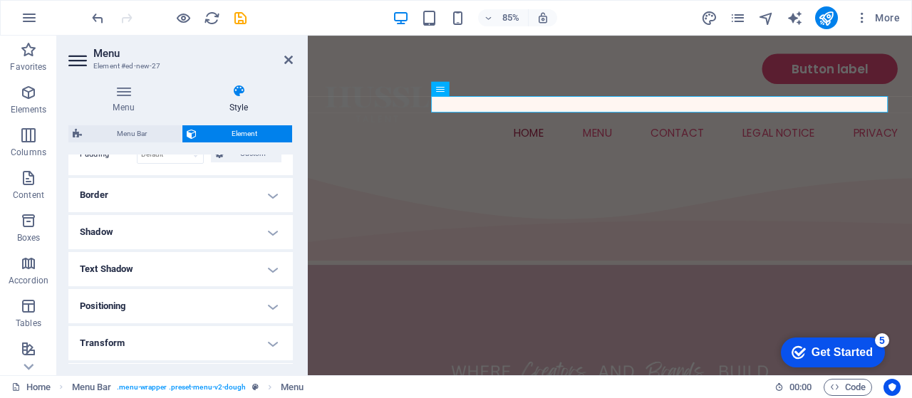
scroll to position [392, 0]
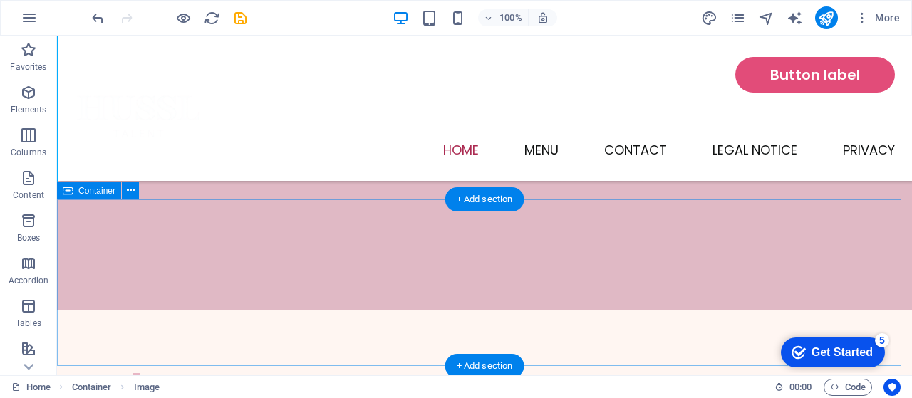
scroll to position [0, 0]
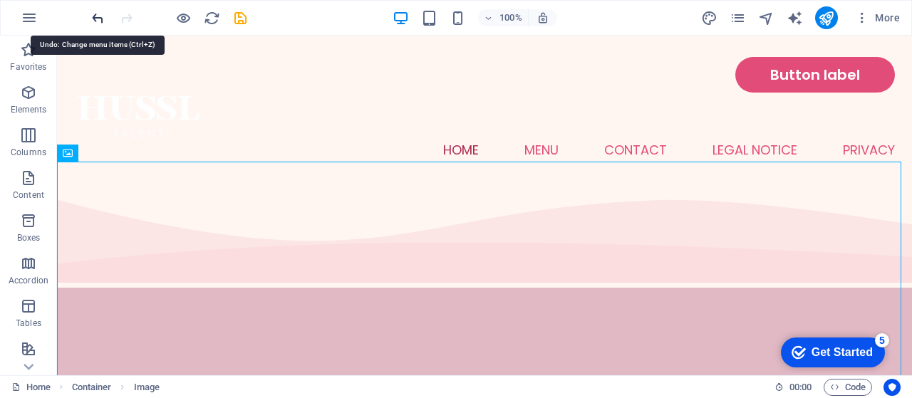
click at [93, 21] on icon "undo" at bounding box center [98, 18] width 16 height 16
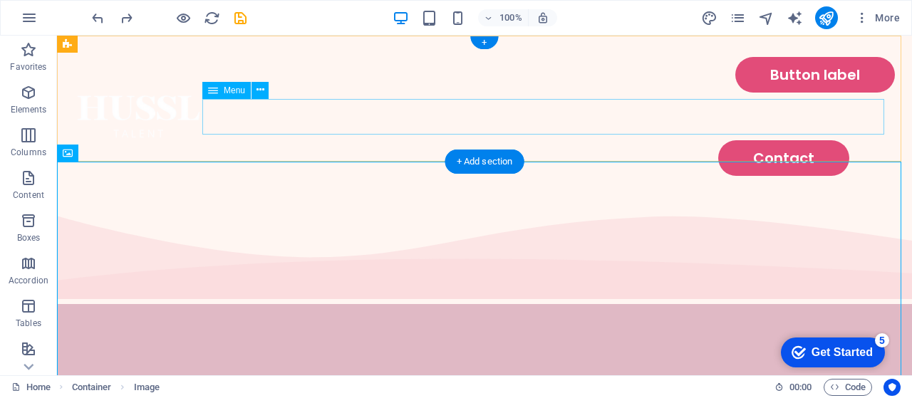
click at [666, 140] on nav "Contact" at bounding box center [484, 158] width 821 height 36
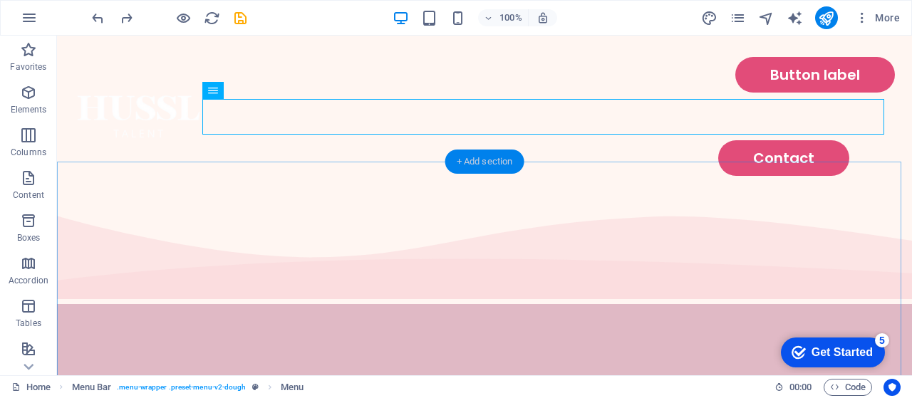
click at [488, 170] on div "+ Add section" at bounding box center [484, 162] width 79 height 24
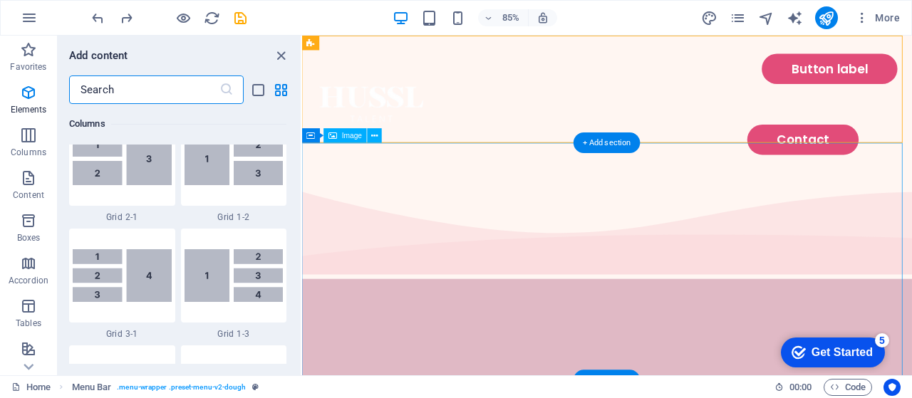
scroll to position [2493, 0]
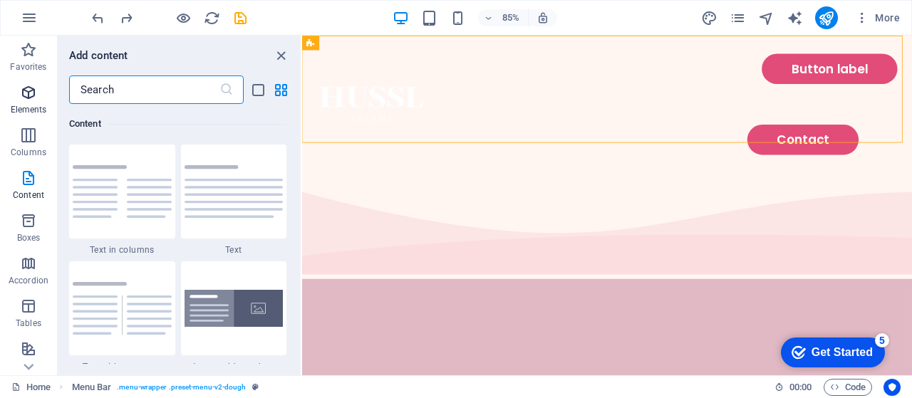
click at [25, 108] on p "Elements" at bounding box center [29, 109] width 36 height 11
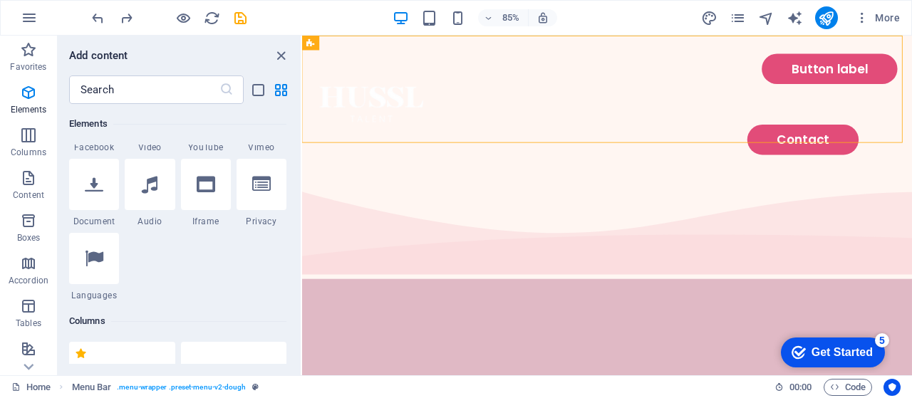
scroll to position [0, 0]
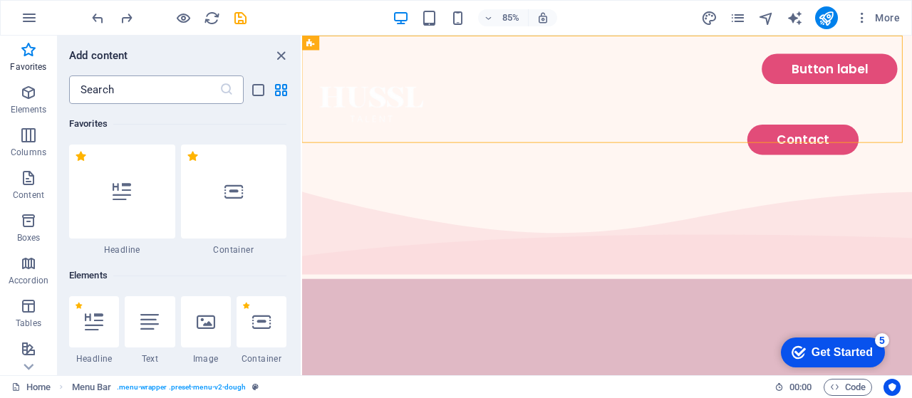
click at [172, 86] on input "text" at bounding box center [144, 90] width 150 height 29
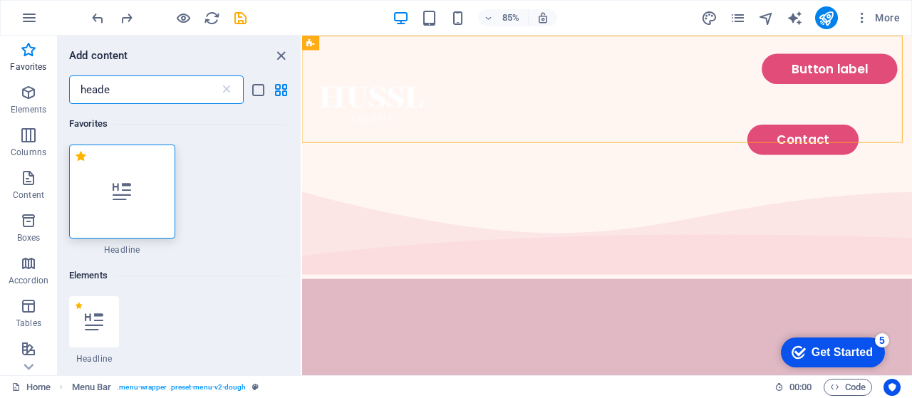
type input "header"
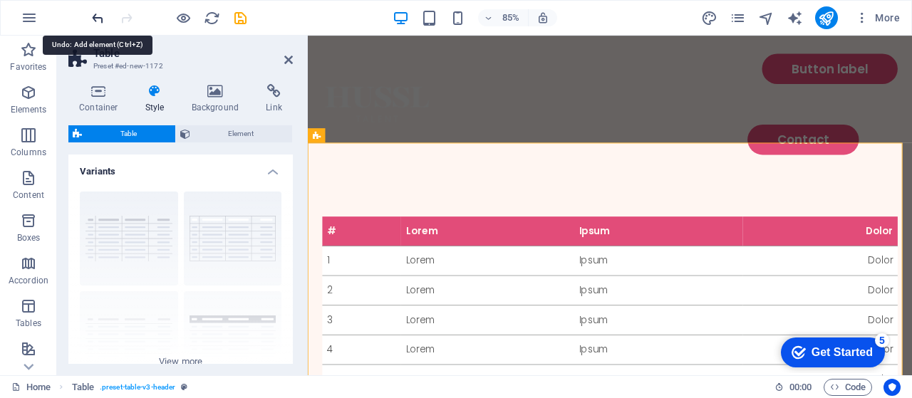
click at [91, 25] on icon "undo" at bounding box center [98, 18] width 16 height 16
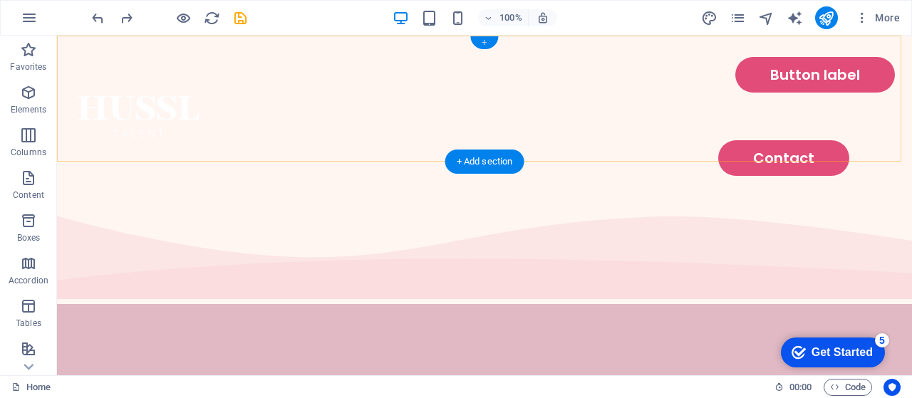
click at [483, 42] on div "+" at bounding box center [484, 42] width 28 height 13
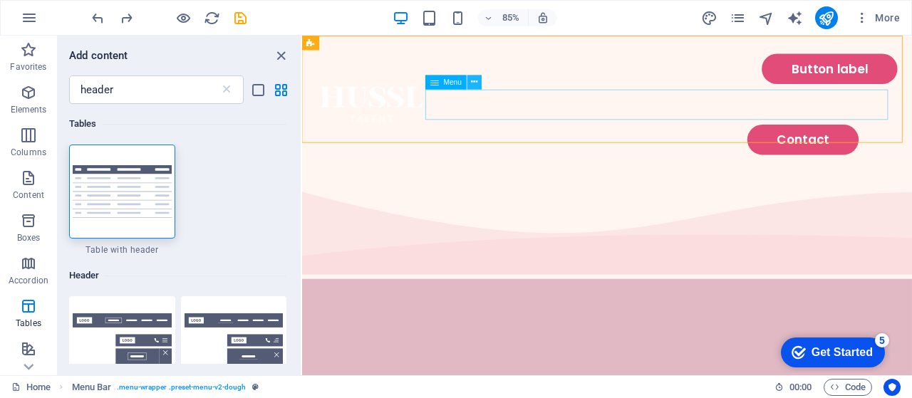
click at [472, 85] on icon at bounding box center [475, 82] width 6 height 13
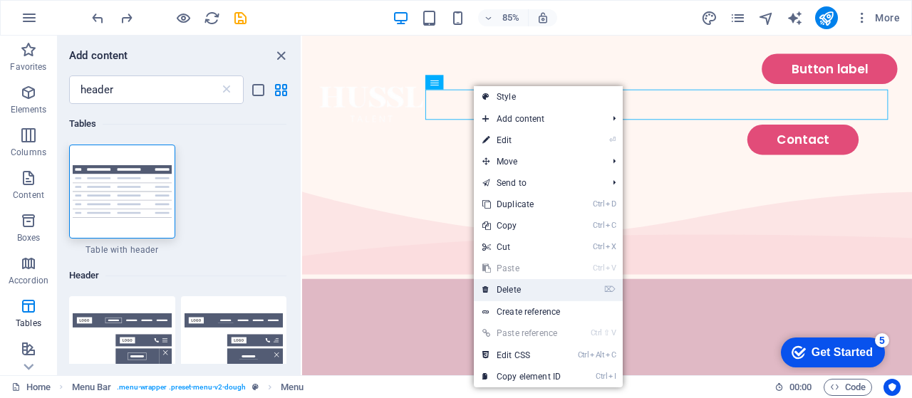
click at [541, 279] on link "⌦ Delete" at bounding box center [521, 289] width 95 height 21
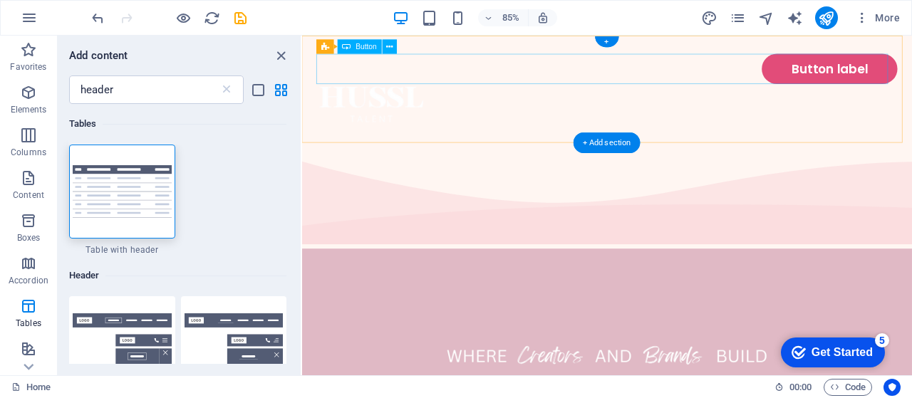
click at [320, 73] on div "Button label" at bounding box center [660, 75] width 683 height 36
click at [808, 79] on div "Button label" at bounding box center [660, 75] width 683 height 36
click at [911, 79] on div "Button label" at bounding box center [660, 75] width 683 height 36
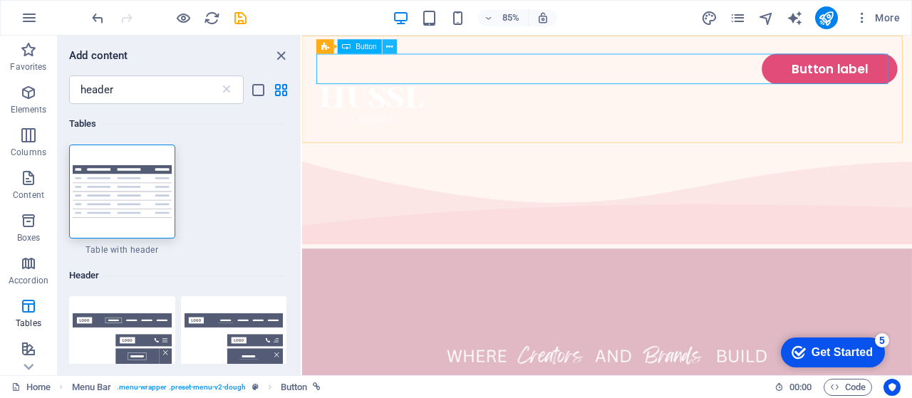
click at [390, 49] on icon at bounding box center [389, 46] width 6 height 13
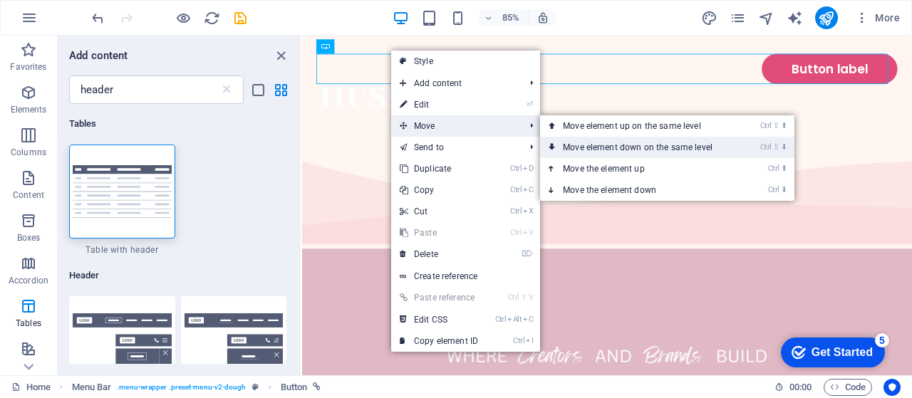
click at [686, 139] on link "Ctrl ⇧ ⬇ Move element down on the same level" at bounding box center [640, 147] width 201 height 21
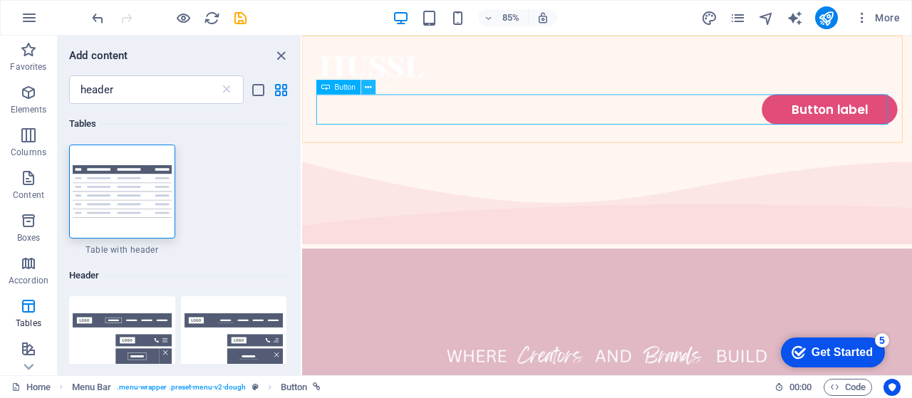
click at [368, 87] on icon at bounding box center [369, 87] width 6 height 13
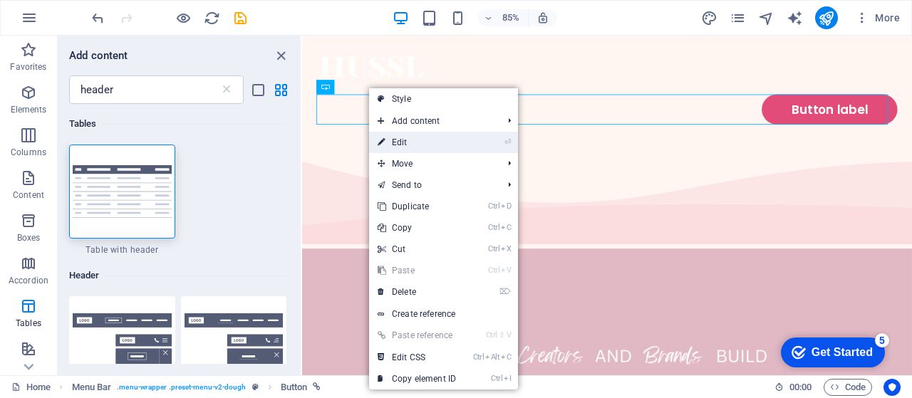
click at [438, 145] on link "⏎ Edit" at bounding box center [416, 142] width 95 height 21
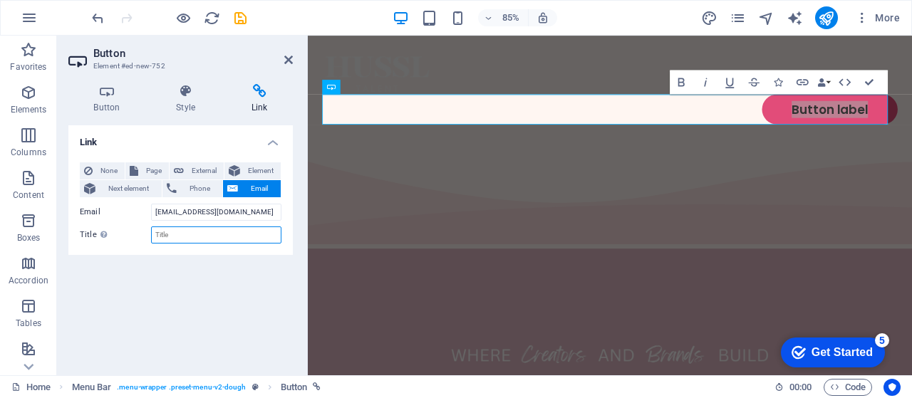
click at [211, 229] on input "Title Additional link description, should not be the same as the link text. The…" at bounding box center [216, 235] width 130 height 17
type input "Contact"
click at [232, 347] on div "Link None Page External Element Next element Phone Email Page Home Menu Contact…" at bounding box center [180, 244] width 224 height 239
click at [181, 91] on icon at bounding box center [186, 91] width 70 height 14
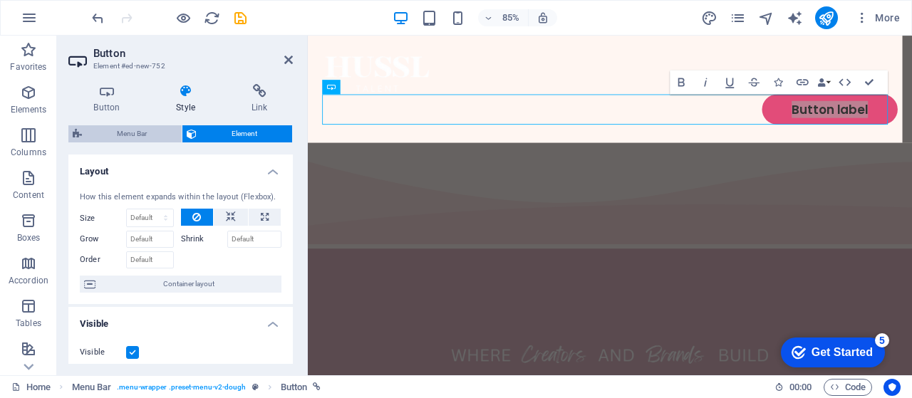
click at [143, 130] on span "Menu Bar" at bounding box center [131, 133] width 91 height 17
select select "rem"
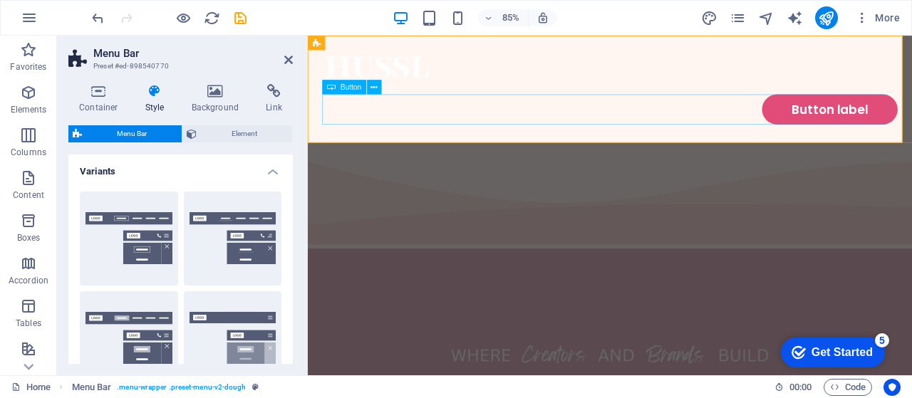
click at [512, 117] on div "Button label" at bounding box center [663, 123] width 677 height 36
click at [879, 120] on div "Button label" at bounding box center [663, 123] width 677 height 36
click at [98, 92] on icon at bounding box center [98, 91] width 61 height 14
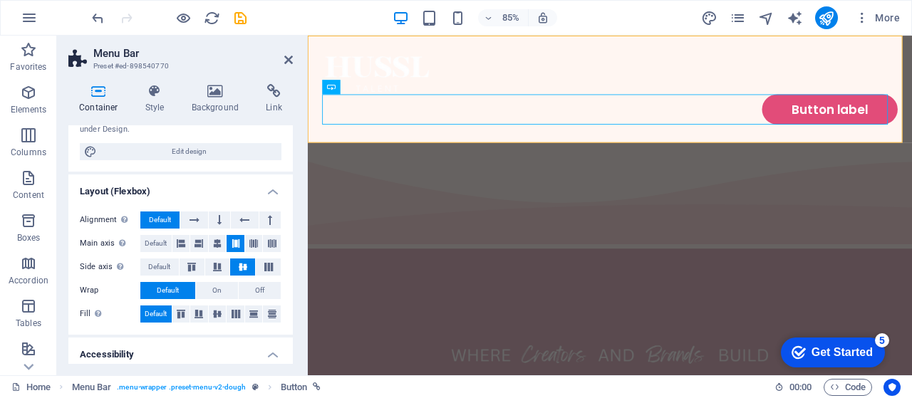
scroll to position [312, 0]
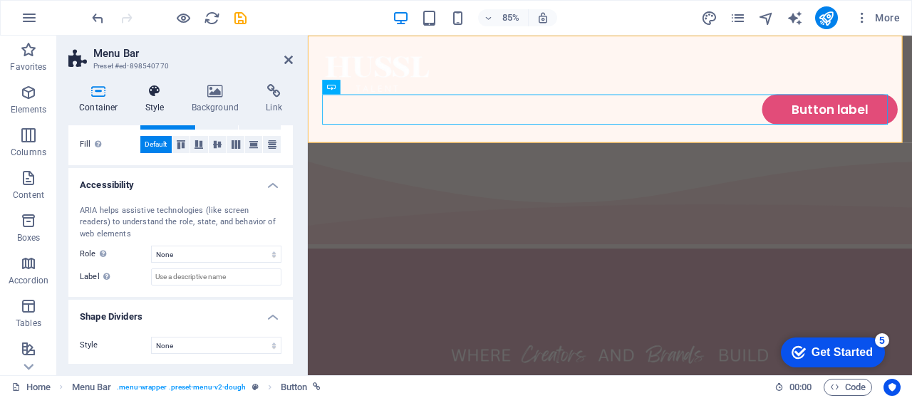
click at [162, 93] on icon at bounding box center [155, 91] width 41 height 14
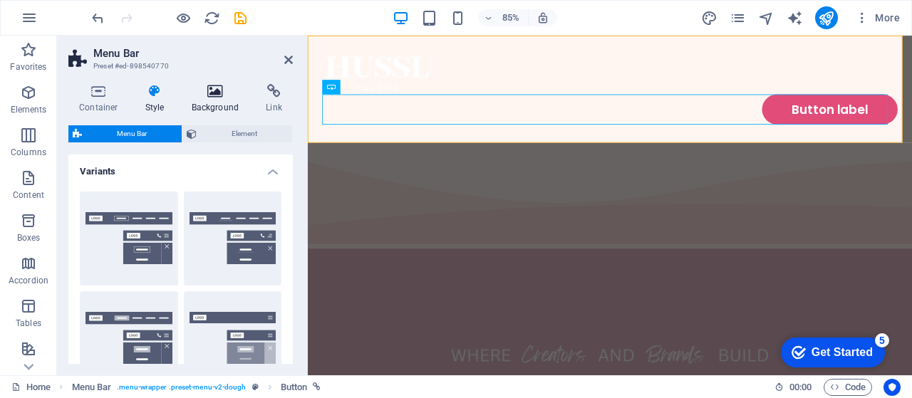
click at [214, 102] on h4 "Background" at bounding box center [218, 99] width 75 height 30
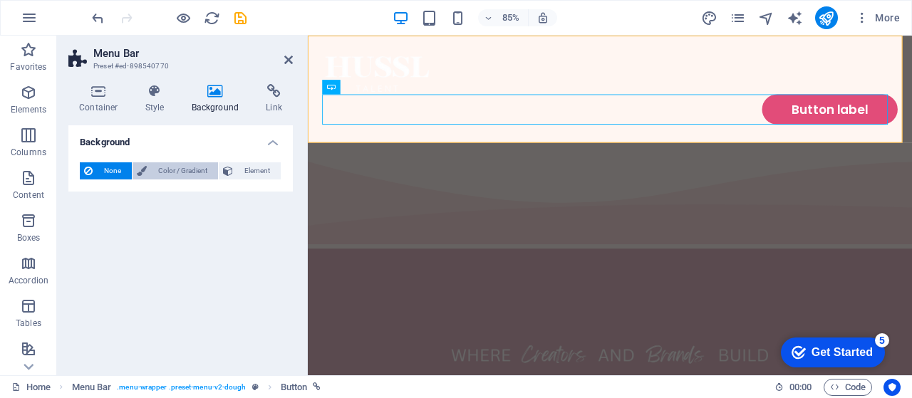
click at [185, 169] on span "Color / Gradient" at bounding box center [182, 170] width 63 height 17
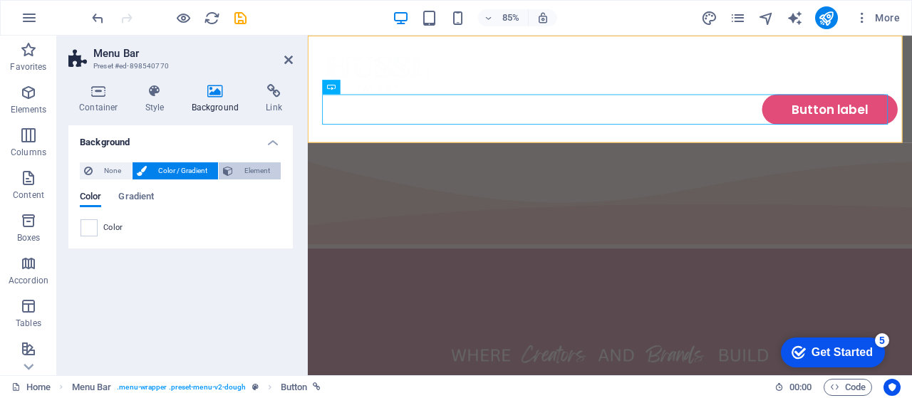
click at [238, 167] on span "Element" at bounding box center [256, 170] width 39 height 17
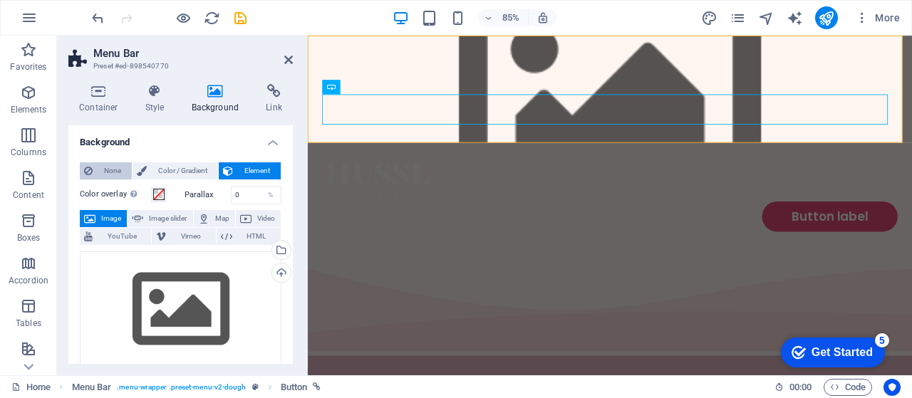
click at [117, 172] on span "None" at bounding box center [112, 170] width 31 height 17
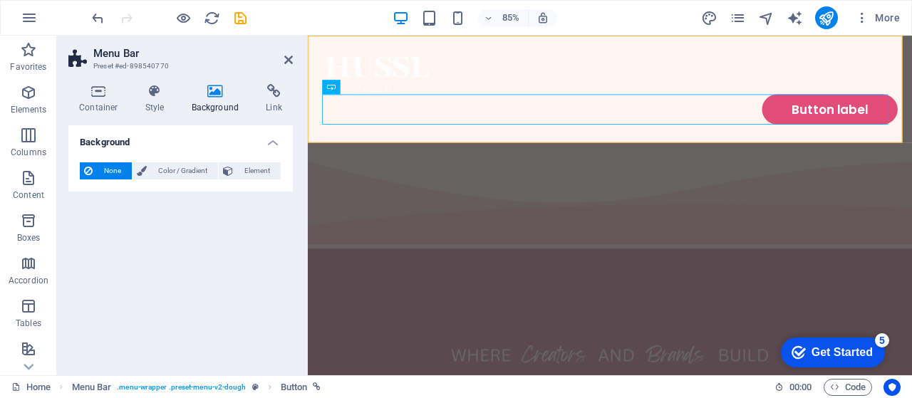
click at [272, 143] on h4 "Background" at bounding box center [180, 138] width 224 height 26
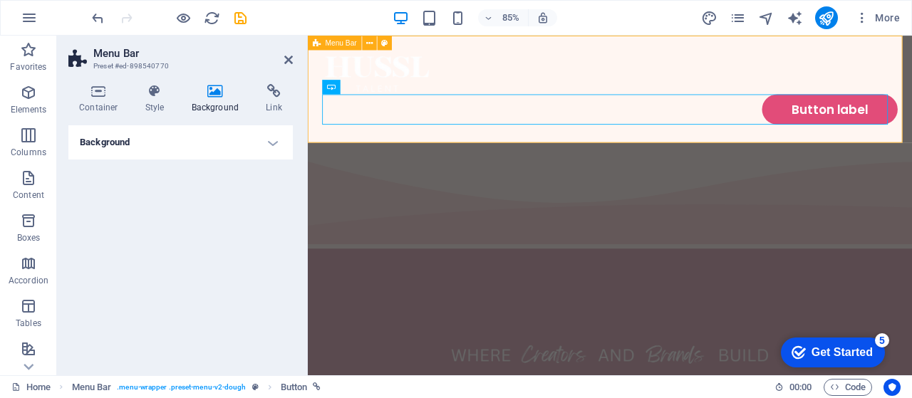
click at [490, 67] on div "Button label" at bounding box center [663, 99] width 711 height 126
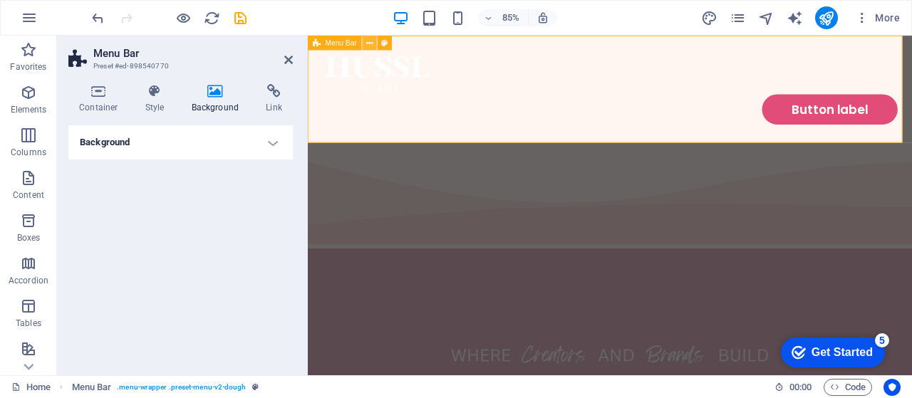
click at [371, 42] on icon at bounding box center [369, 42] width 6 height 13
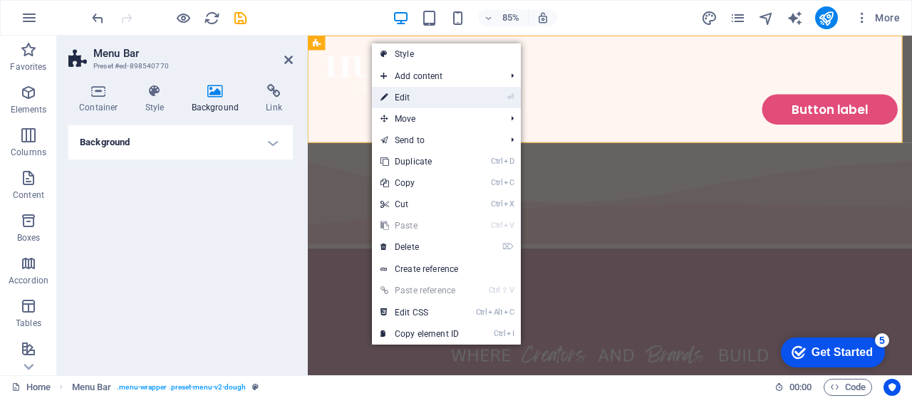
click at [419, 91] on link "⏎ Edit" at bounding box center [419, 97] width 95 height 21
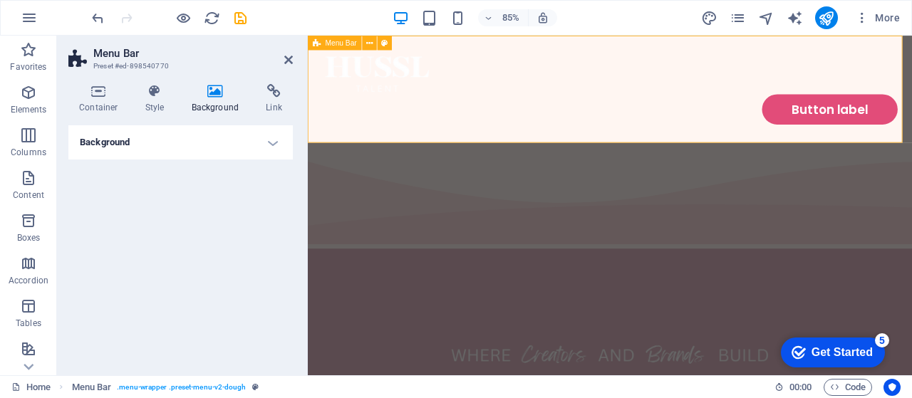
drag, startPoint x: 451, startPoint y: 108, endPoint x: 529, endPoint y: 36, distance: 105.9
click at [529, 36] on div "Button label" at bounding box center [663, 99] width 711 height 126
click at [371, 46] on icon at bounding box center [369, 42] width 6 height 13
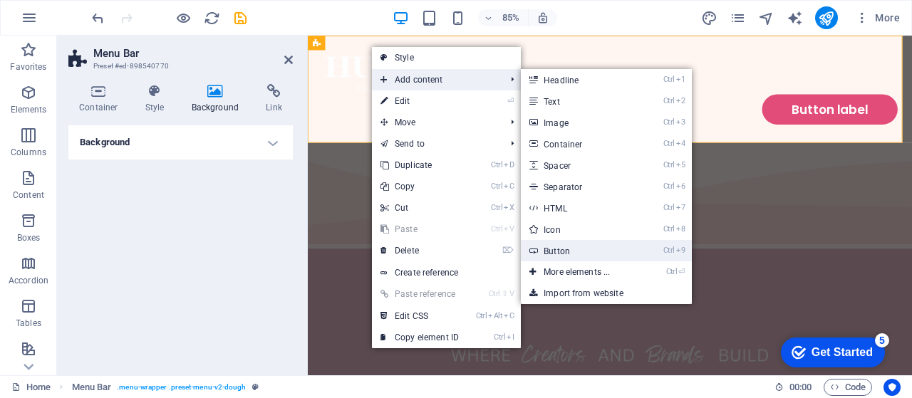
click at [617, 248] on link "Ctrl 9 Button" at bounding box center [580, 250] width 118 height 21
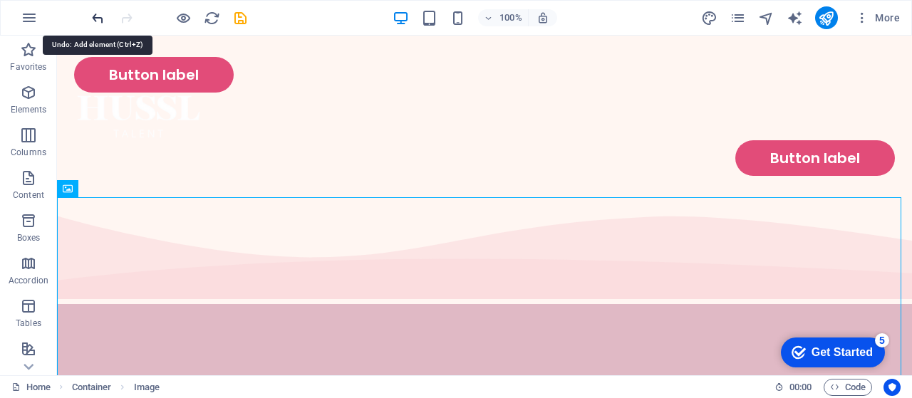
click at [101, 16] on icon "undo" at bounding box center [98, 18] width 16 height 16
